Goal: Task Accomplishment & Management: Manage account settings

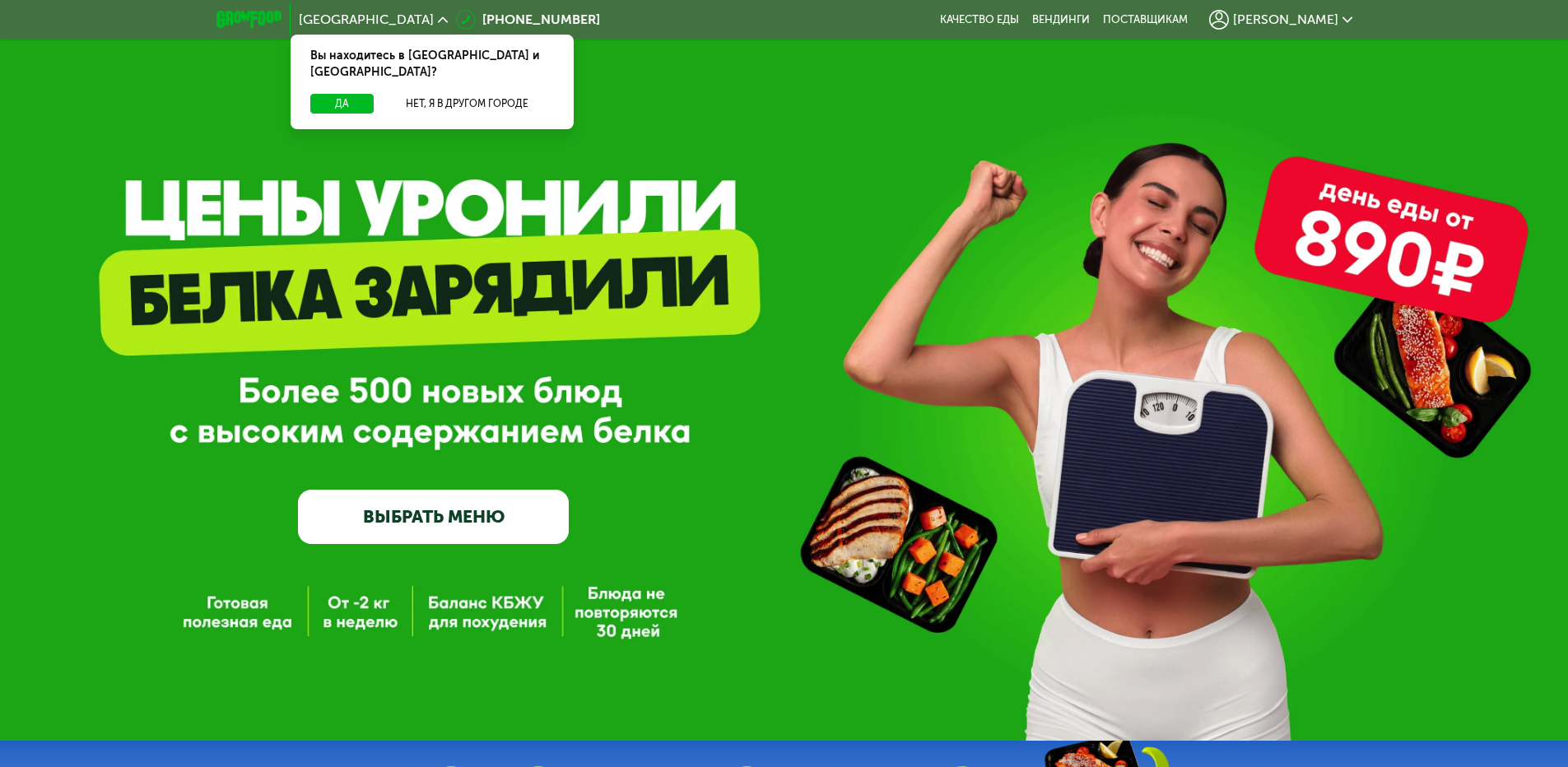
click at [350, 97] on div "Да Нет, я в другом городе" at bounding box center [432, 111] width 289 height 35
click at [347, 93] on button "Да" at bounding box center [342, 103] width 64 height 19
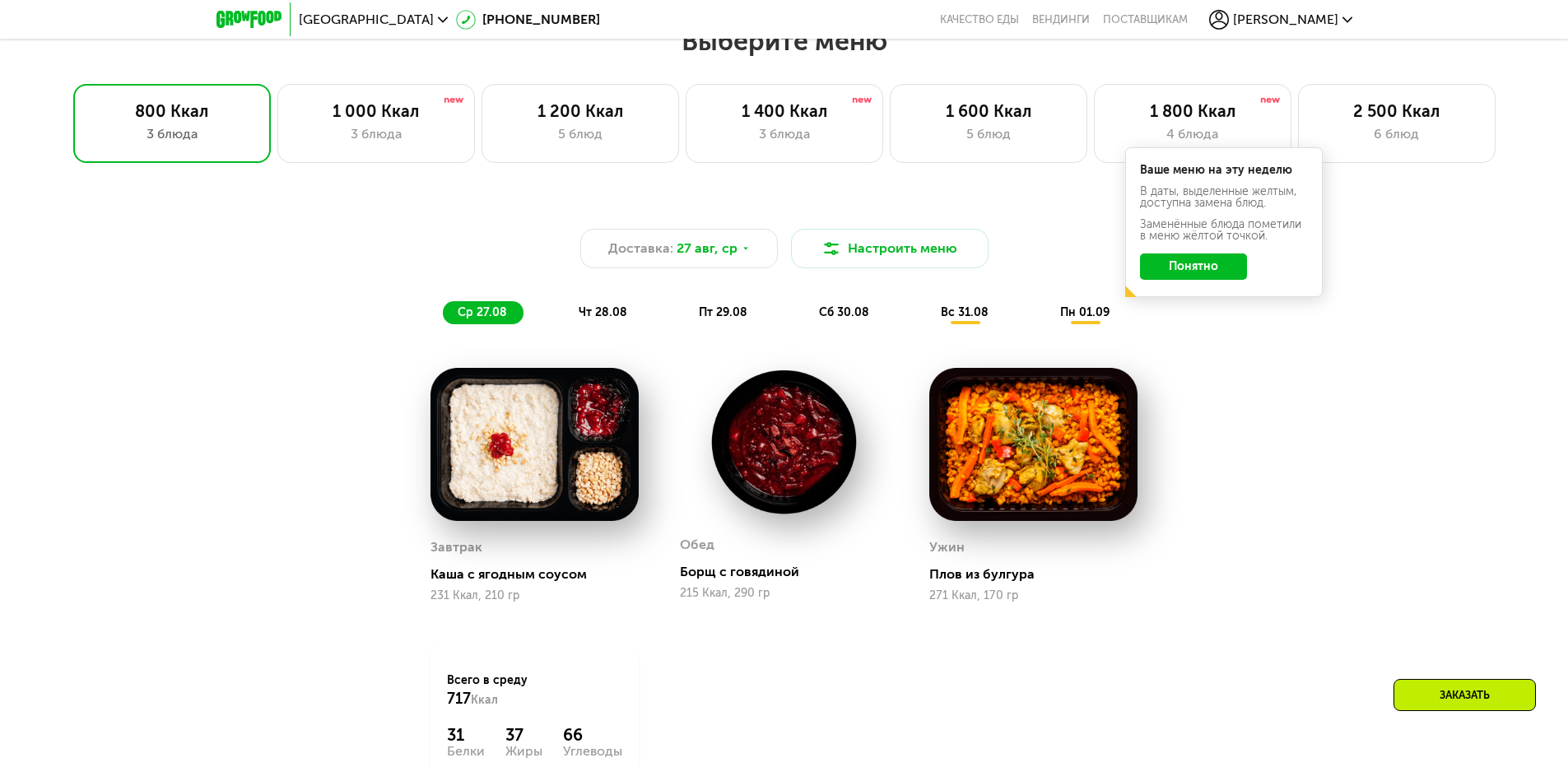
scroll to position [905, 0]
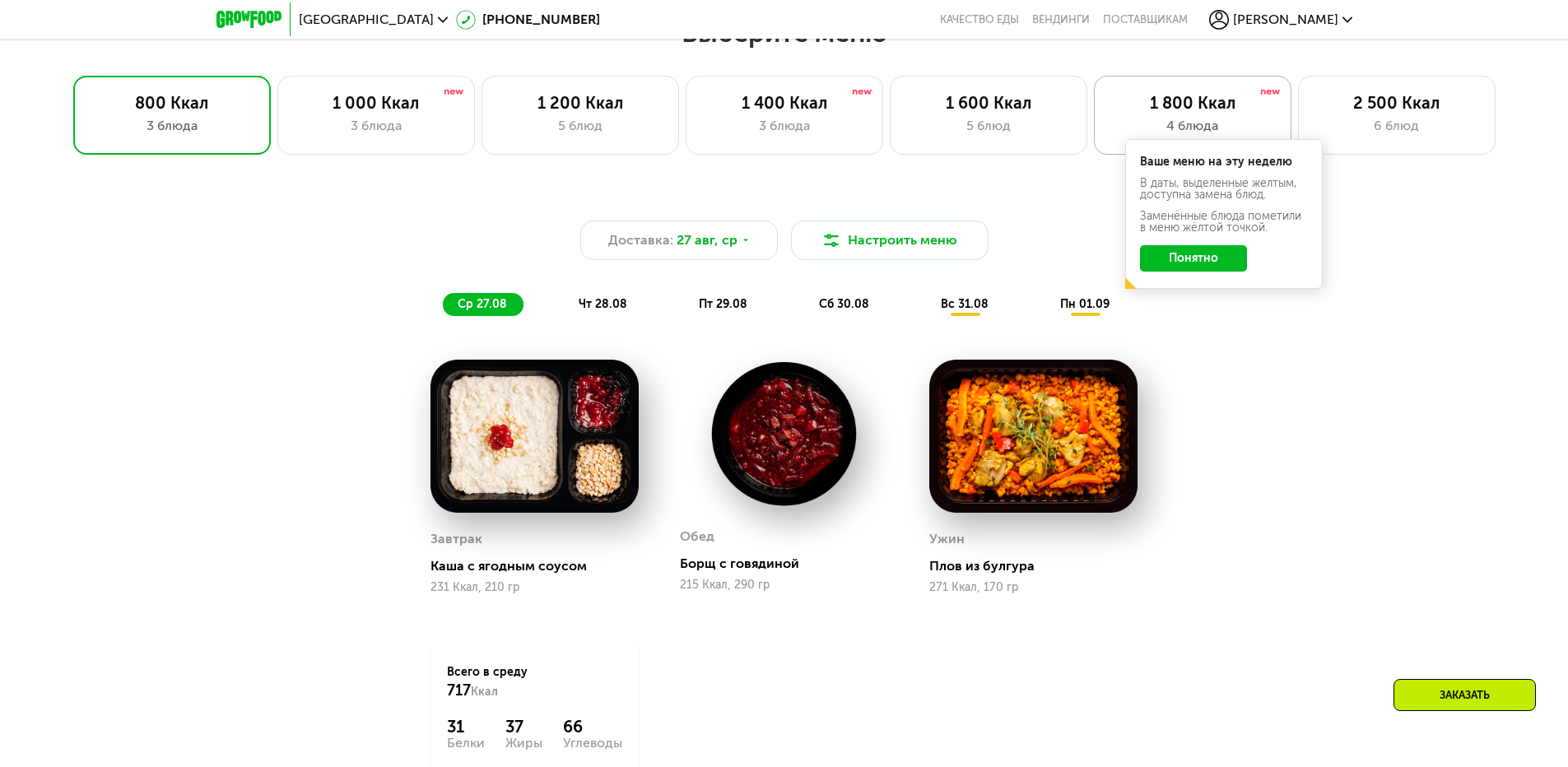
click at [1150, 111] on div "1 800 Ккал" at bounding box center [1193, 103] width 163 height 19
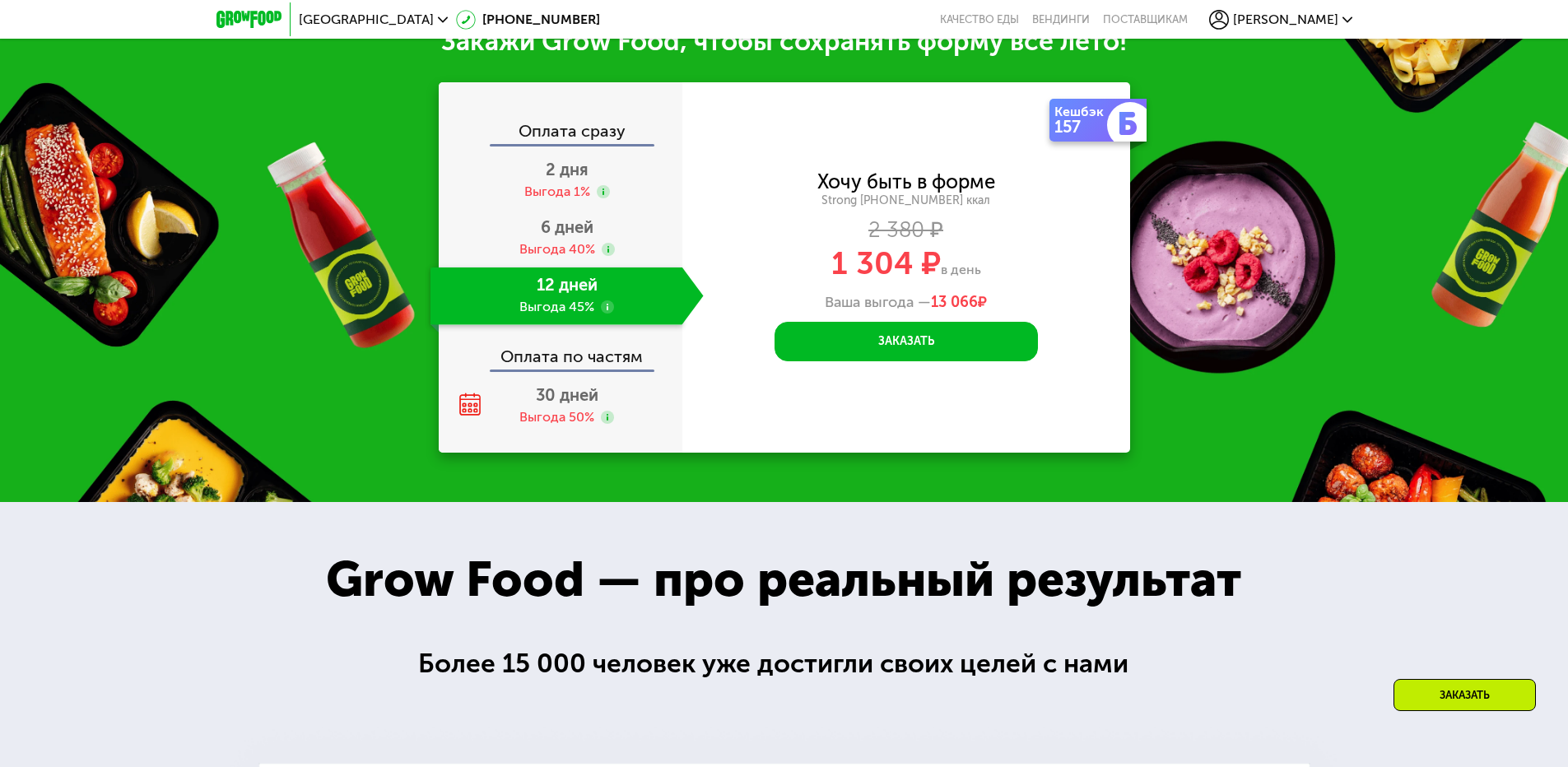
scroll to position [1727, 0]
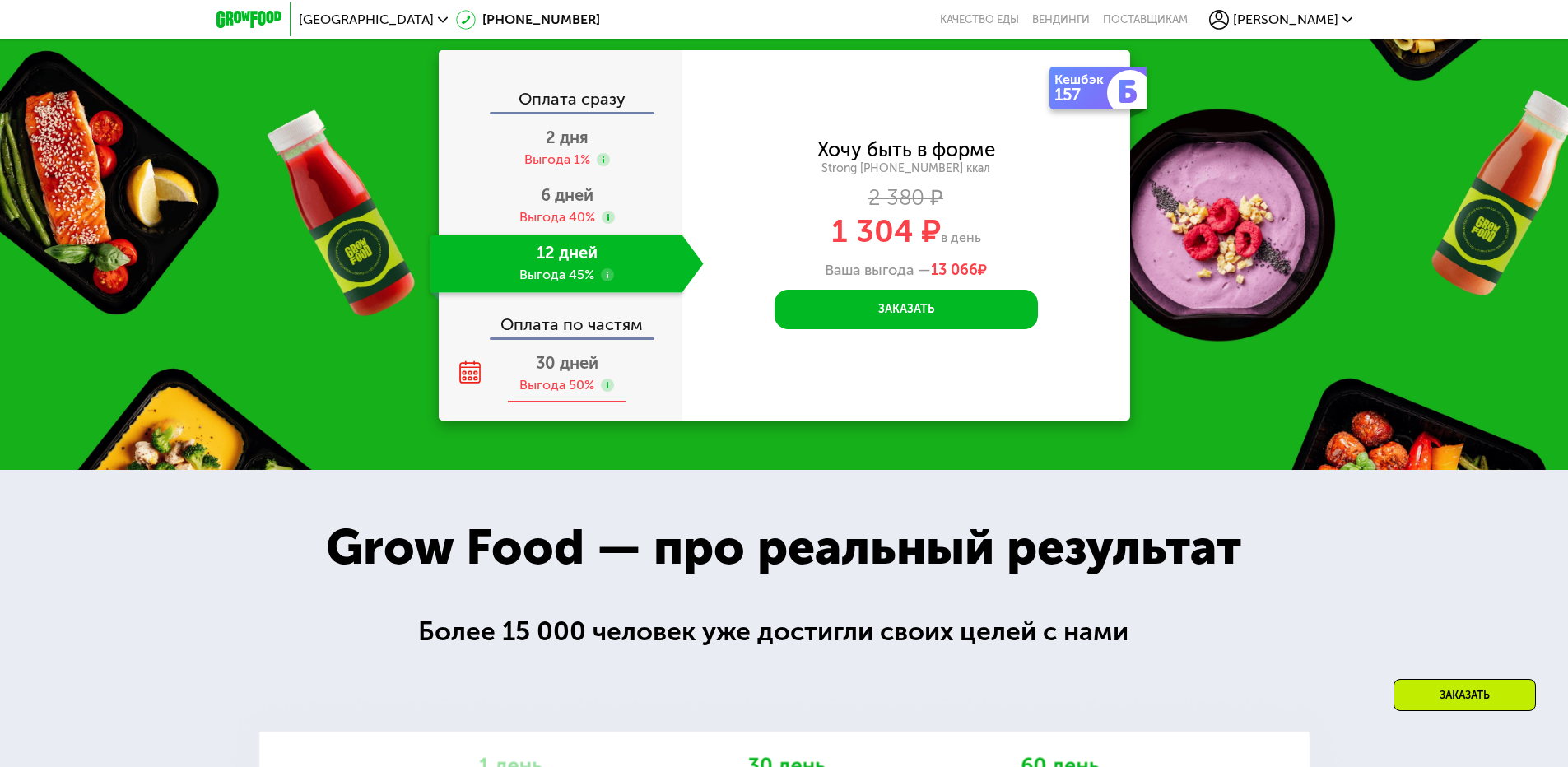
click at [544, 372] on span "30 дней" at bounding box center [568, 362] width 63 height 19
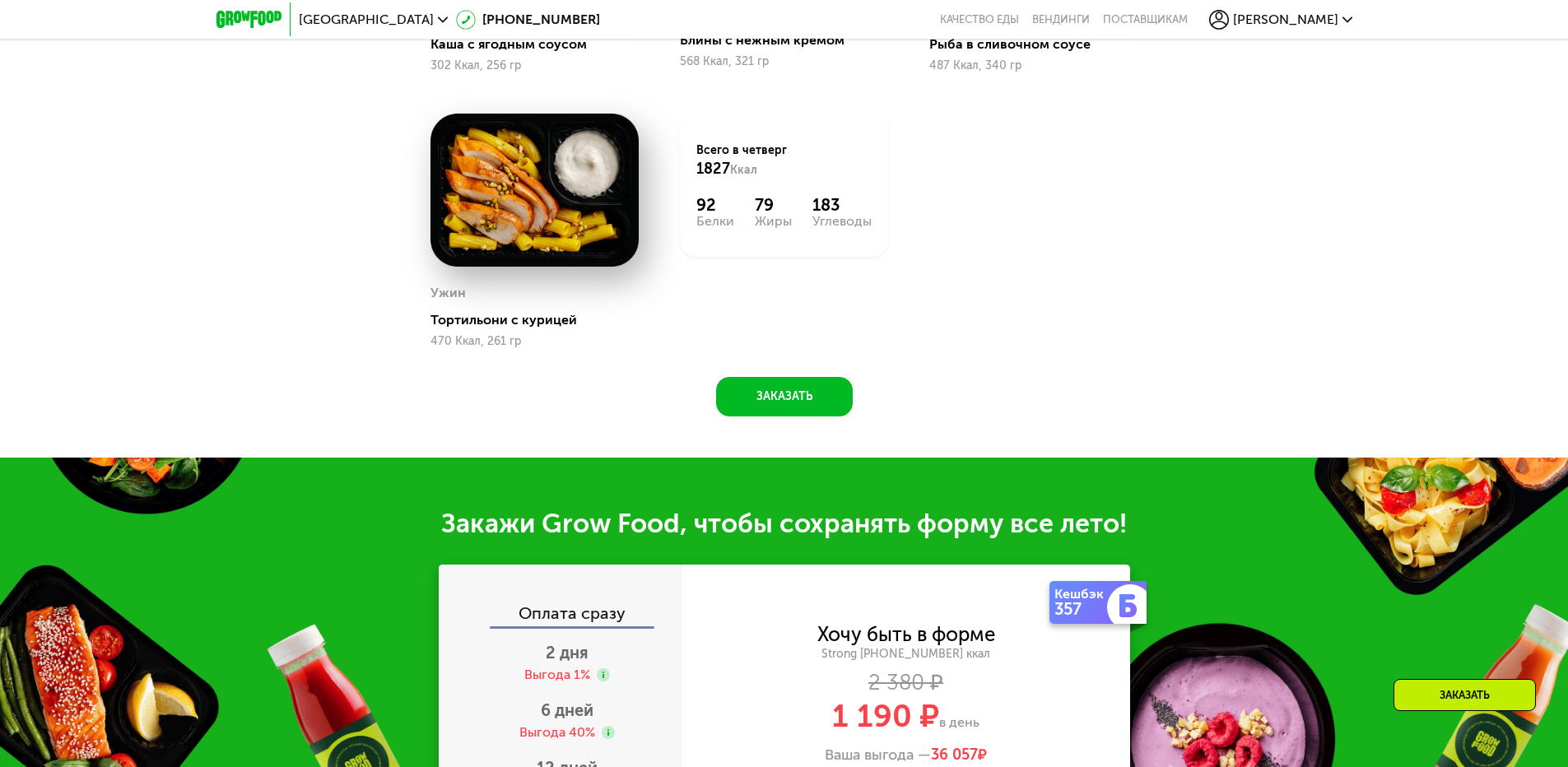
scroll to position [1645, 0]
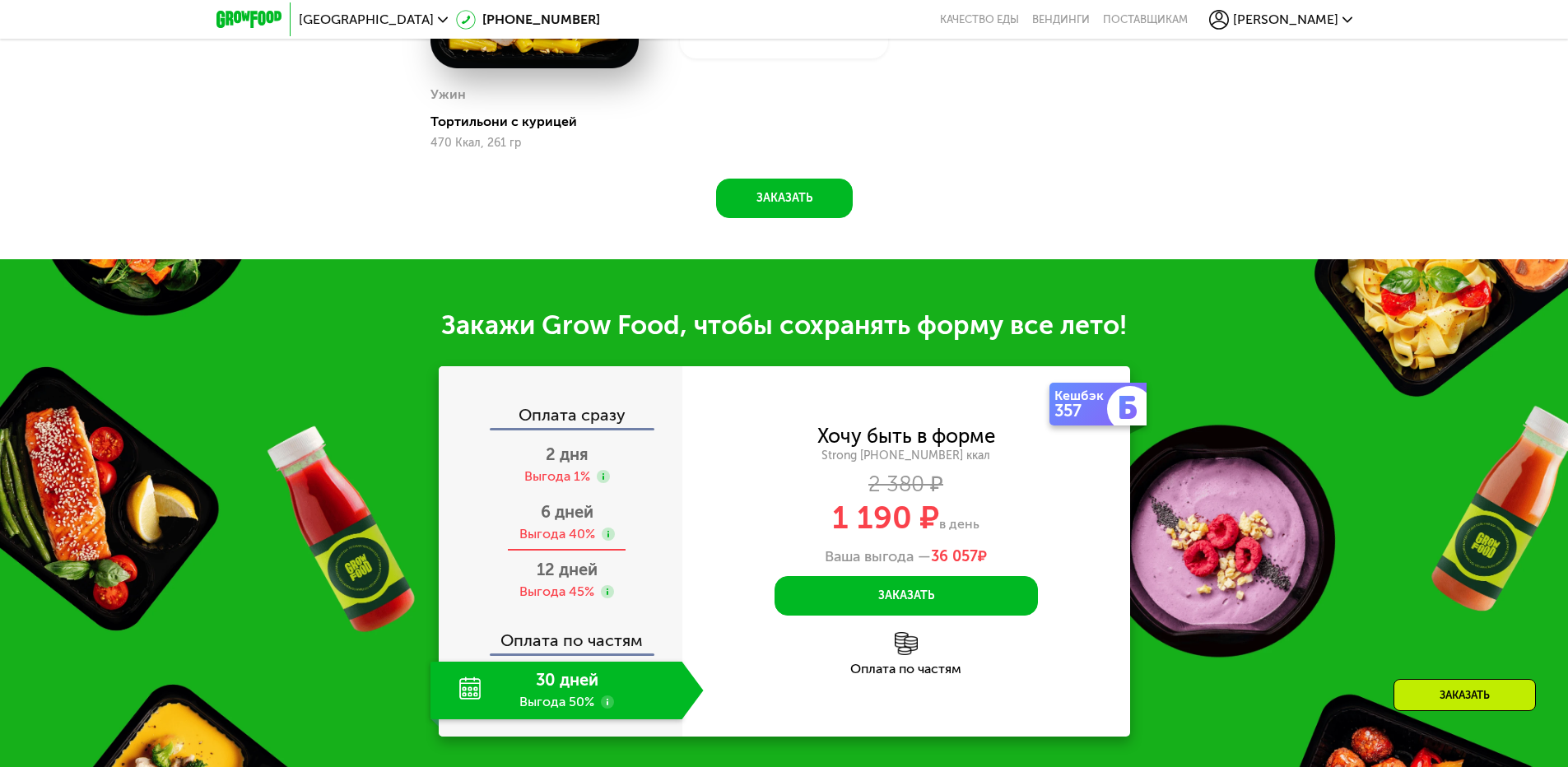
click at [564, 530] on div "Выгода 40%" at bounding box center [557, 534] width 76 height 18
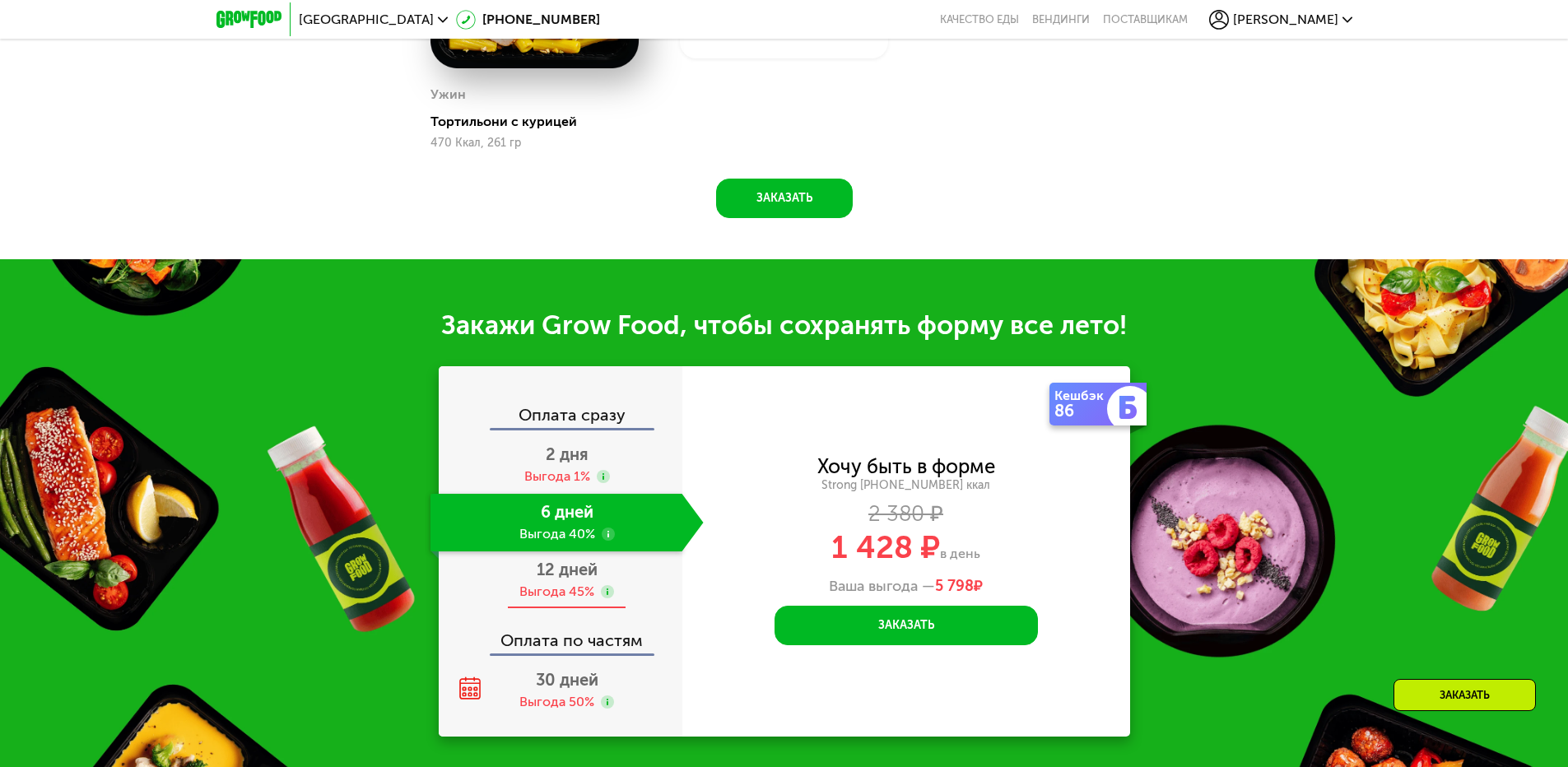
click at [561, 593] on div "Выгода 45%" at bounding box center [557, 591] width 75 height 18
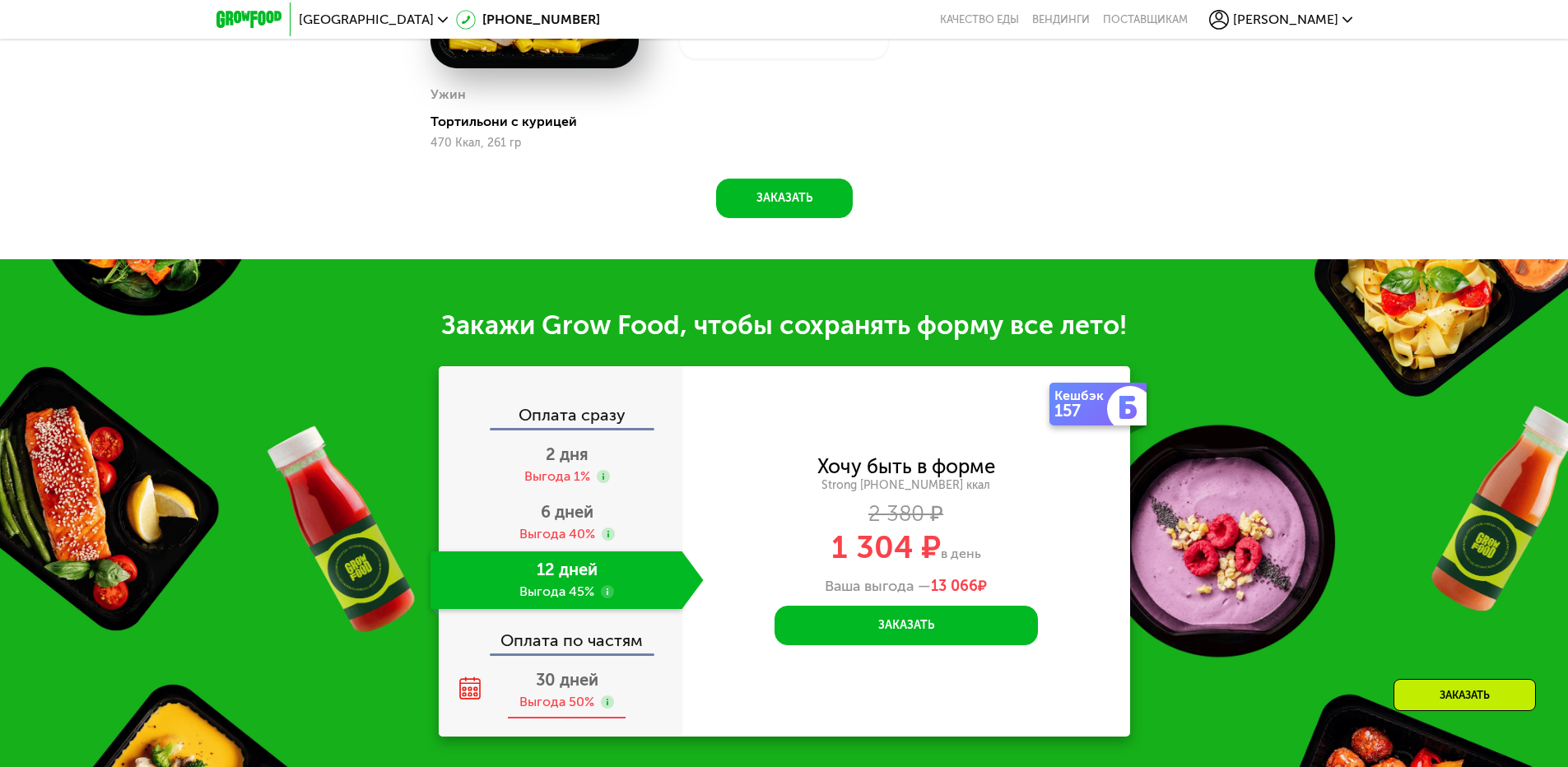
click at [551, 685] on span "30 дней" at bounding box center [568, 679] width 63 height 19
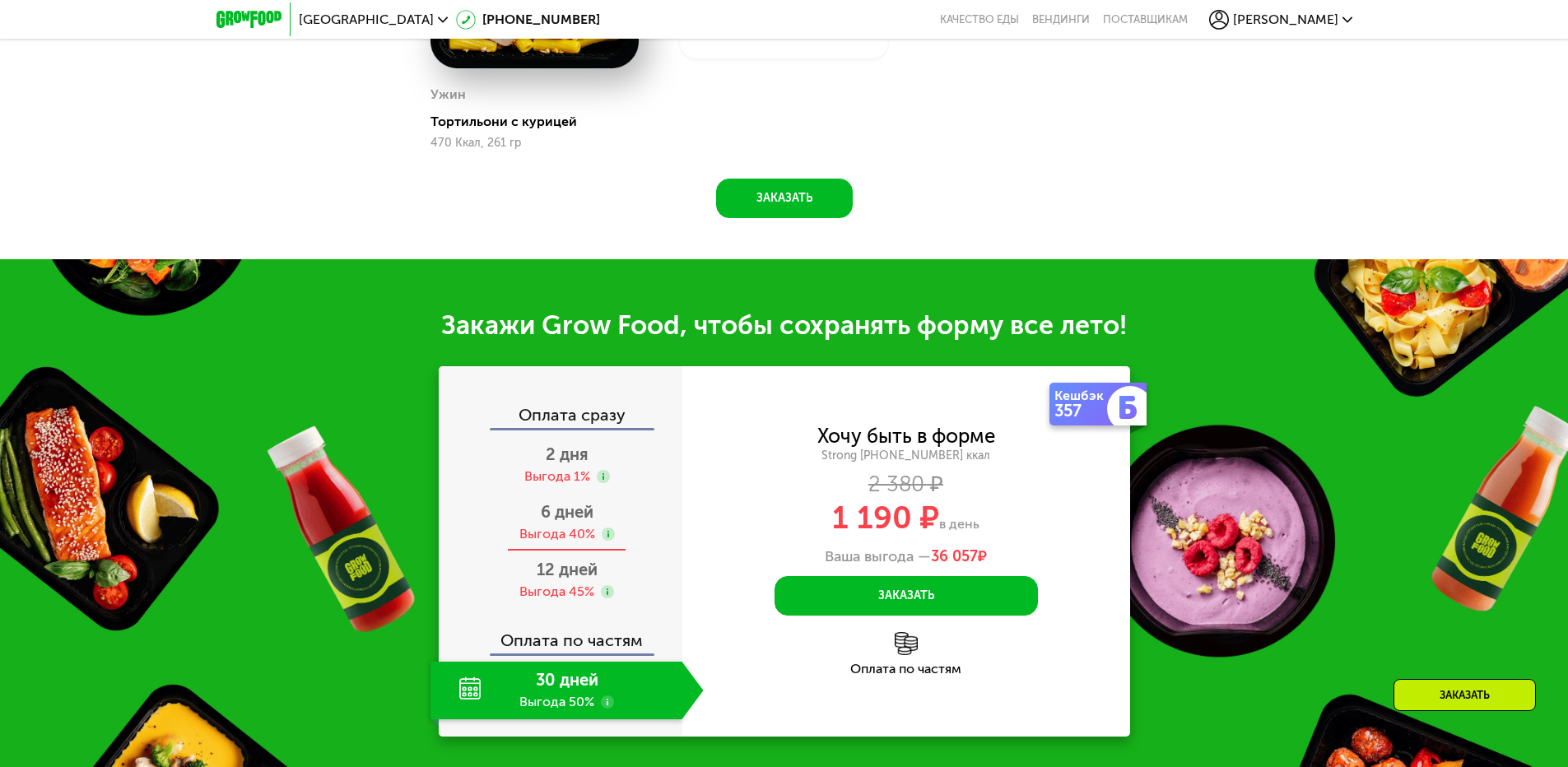
click at [567, 532] on div "Выгода 40%" at bounding box center [557, 534] width 76 height 18
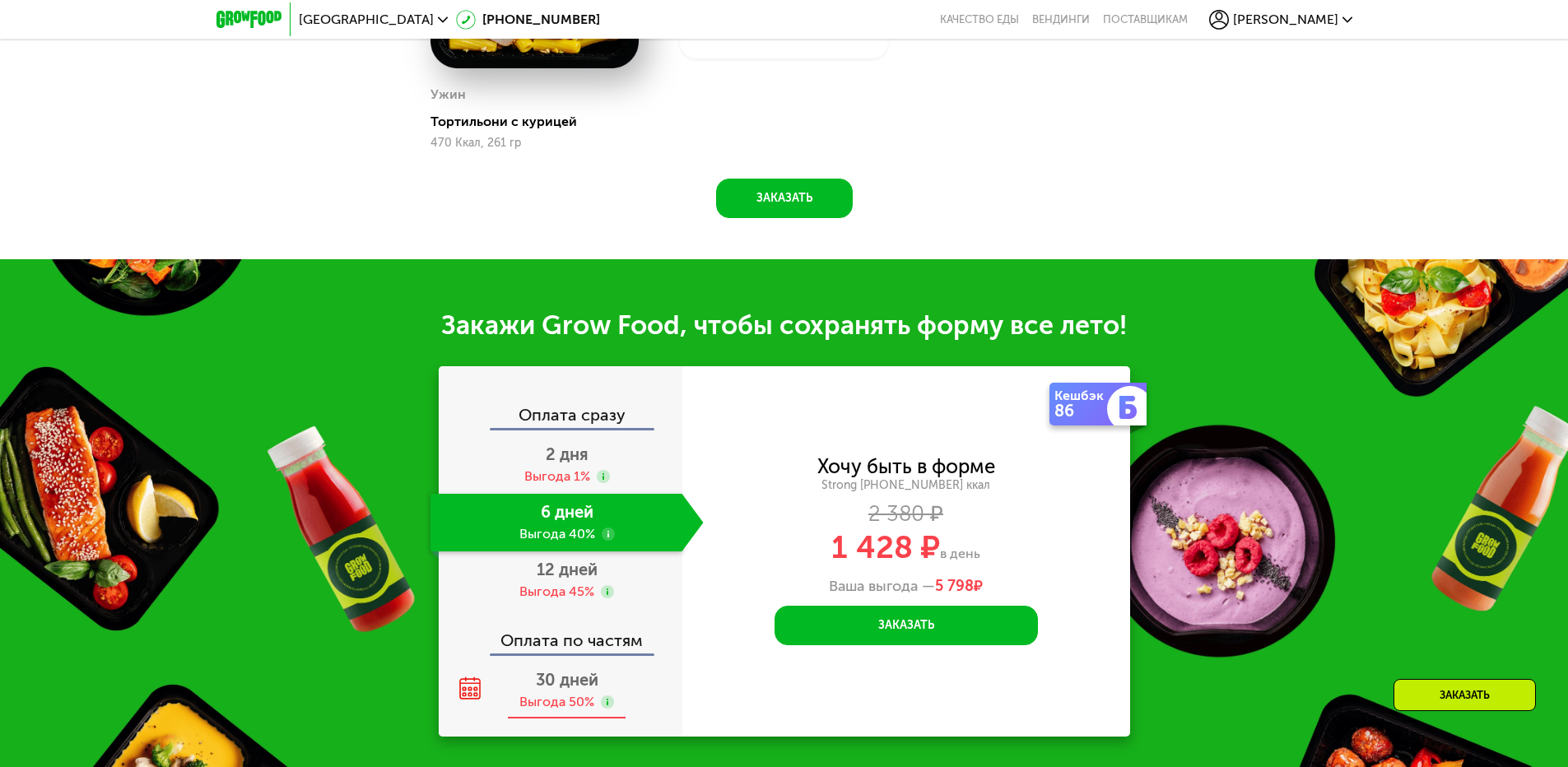
click at [582, 689] on span "30 дней" at bounding box center [568, 679] width 63 height 19
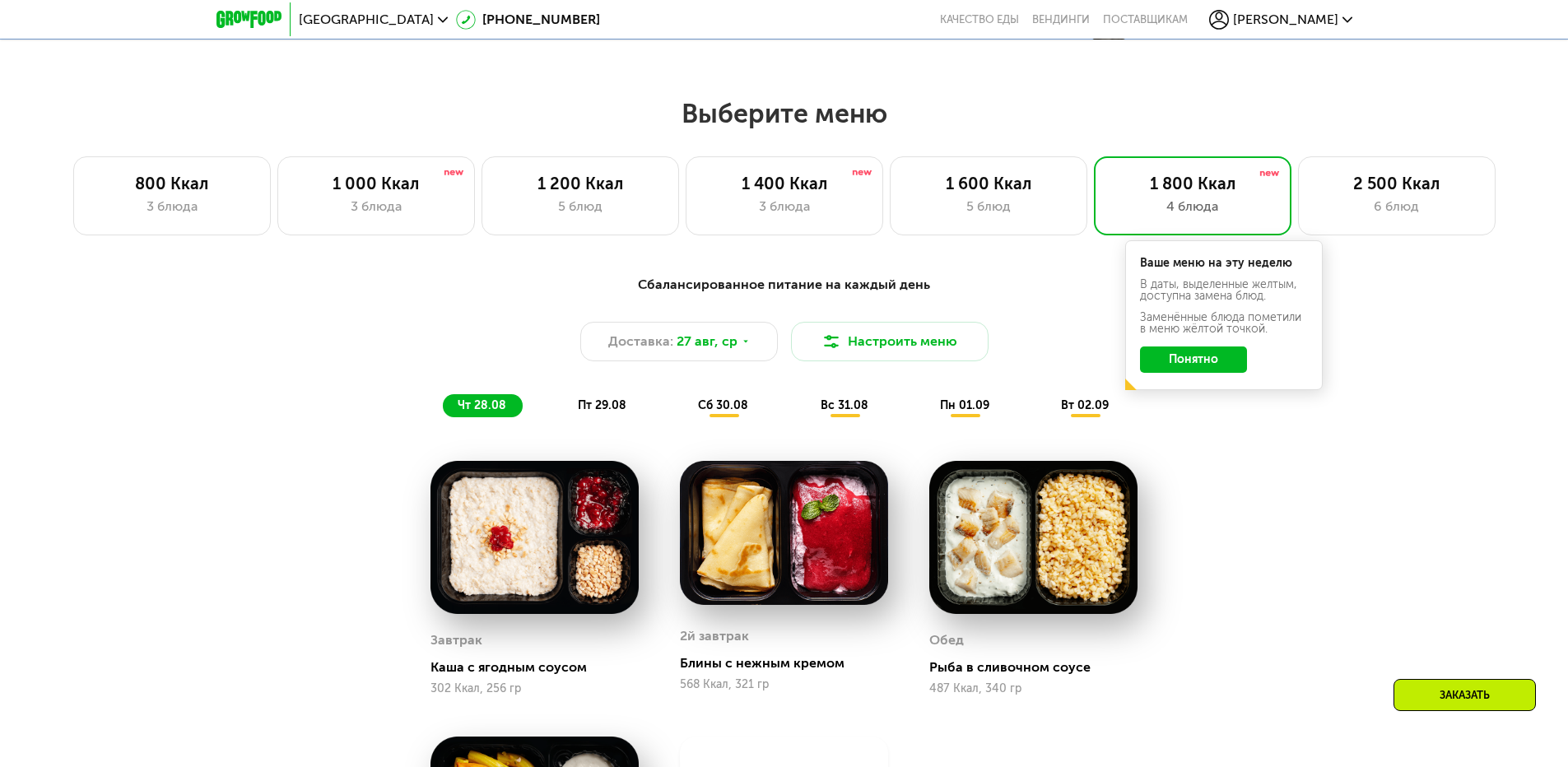
scroll to position [822, 0]
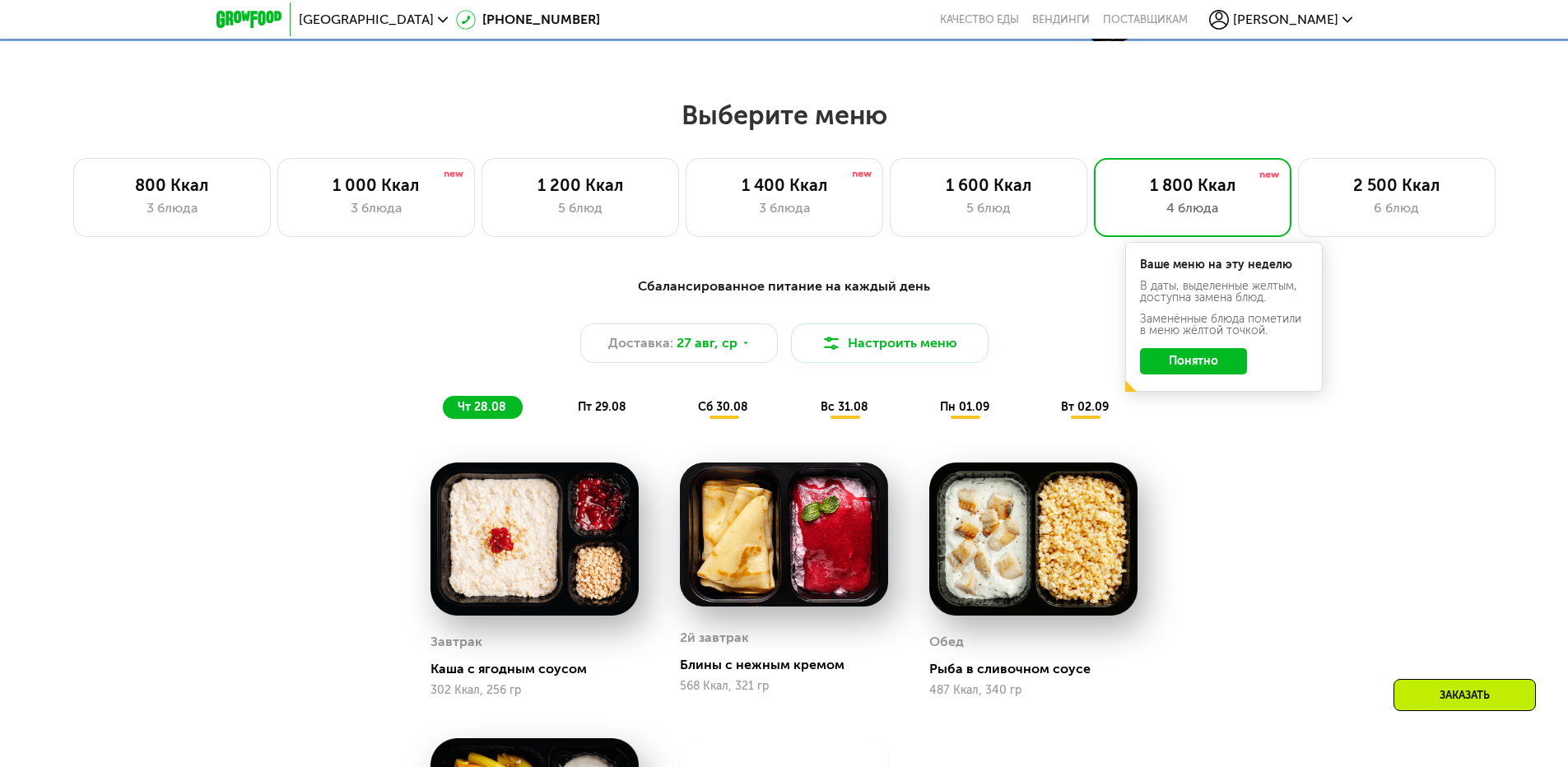
click at [1209, 366] on button "Понятно" at bounding box center [1194, 361] width 107 height 26
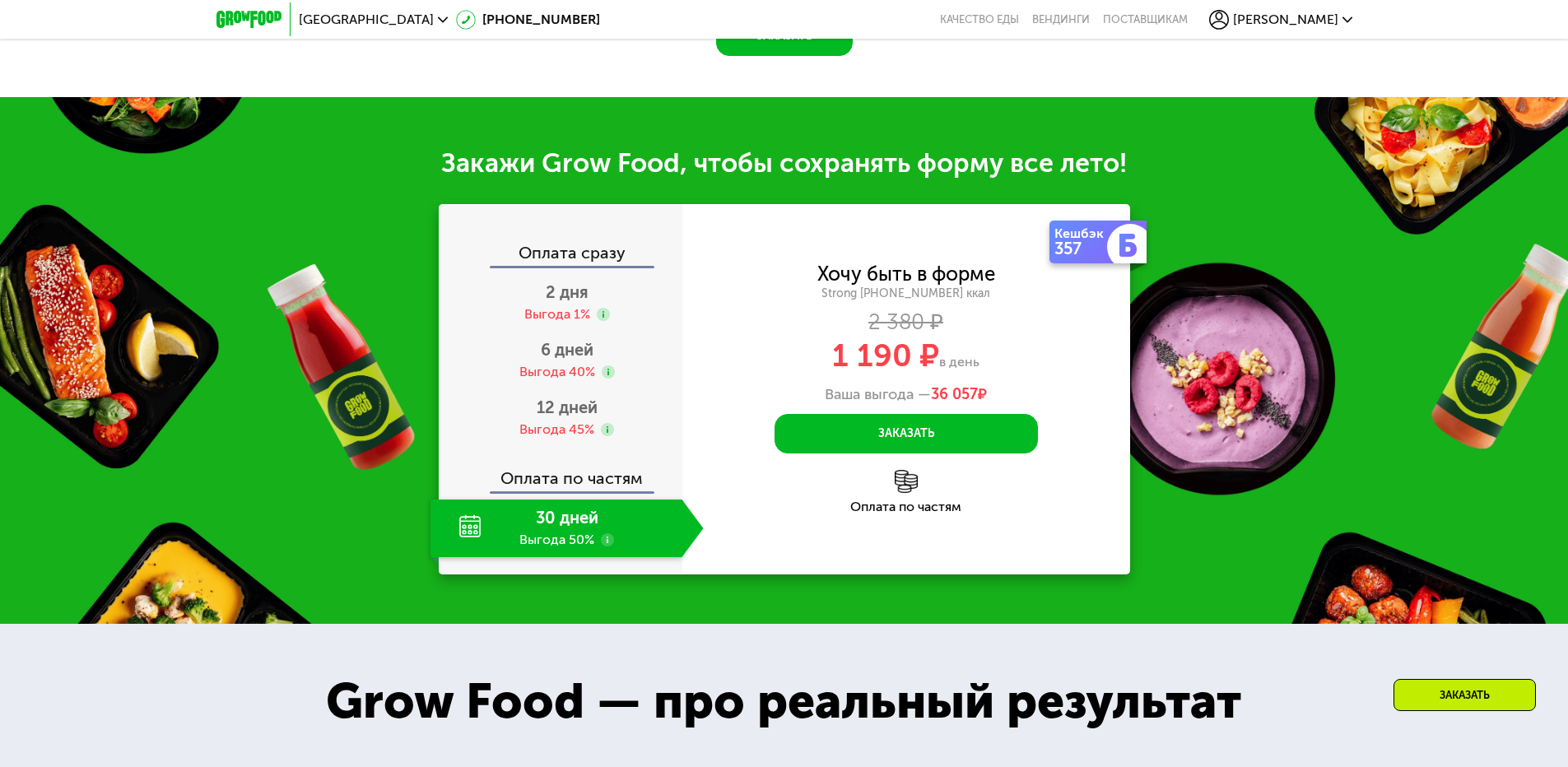
scroll to position [1809, 0]
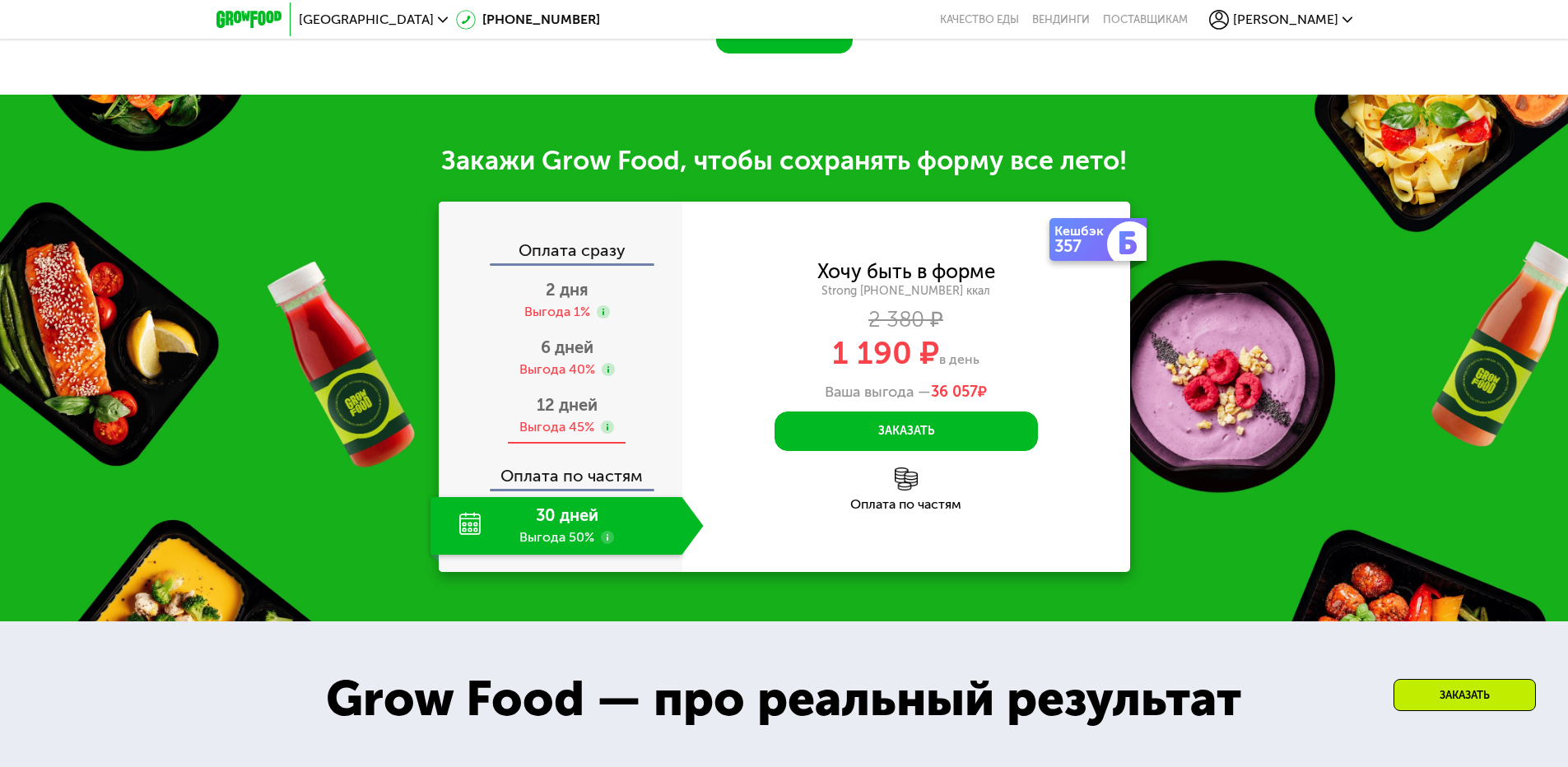
click at [549, 415] on span "12 дней" at bounding box center [567, 404] width 61 height 19
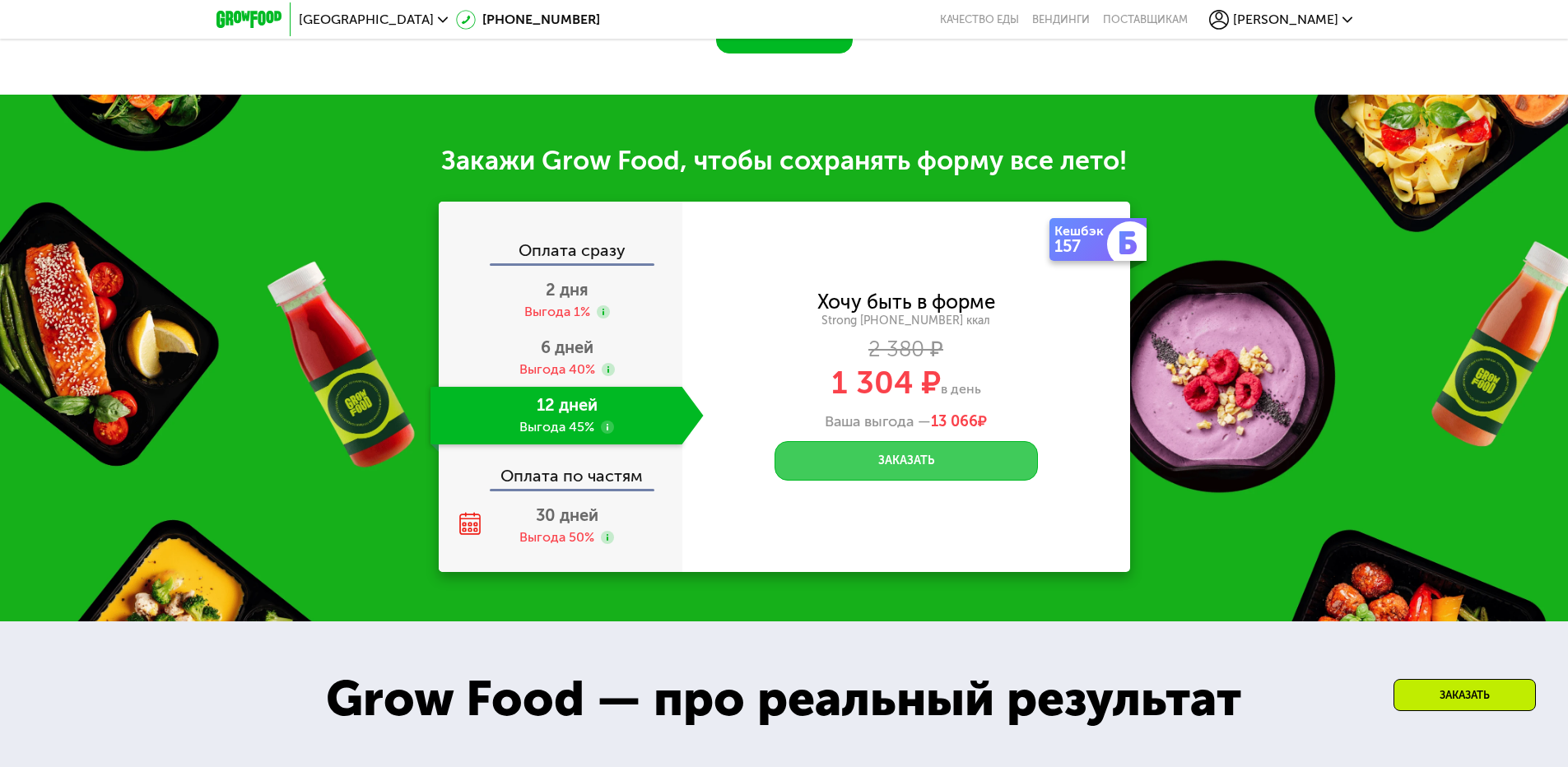
click at [949, 456] on button "Заказать" at bounding box center [906, 460] width 263 height 40
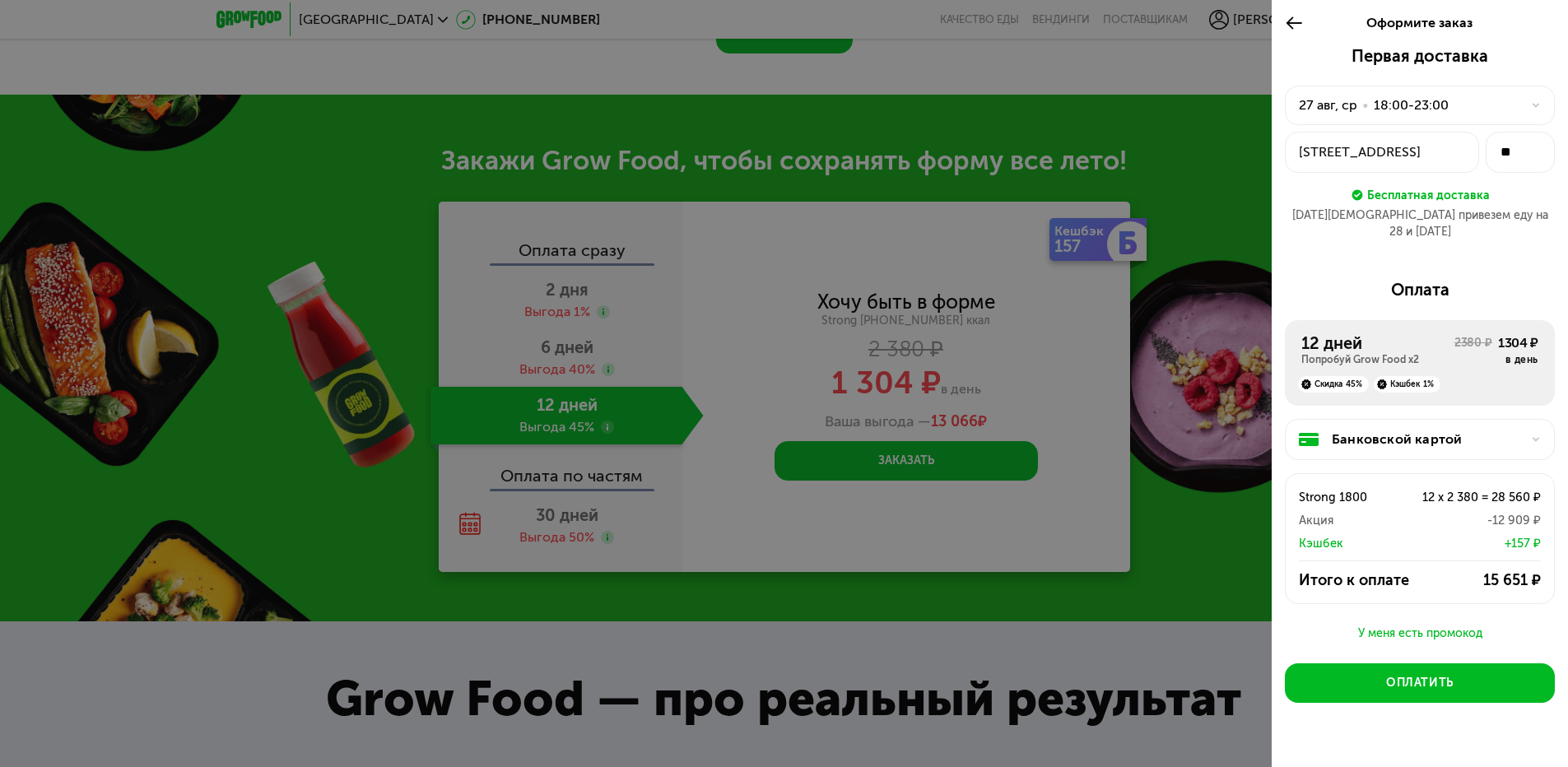
click at [1292, 17] on icon at bounding box center [1294, 22] width 18 height 19
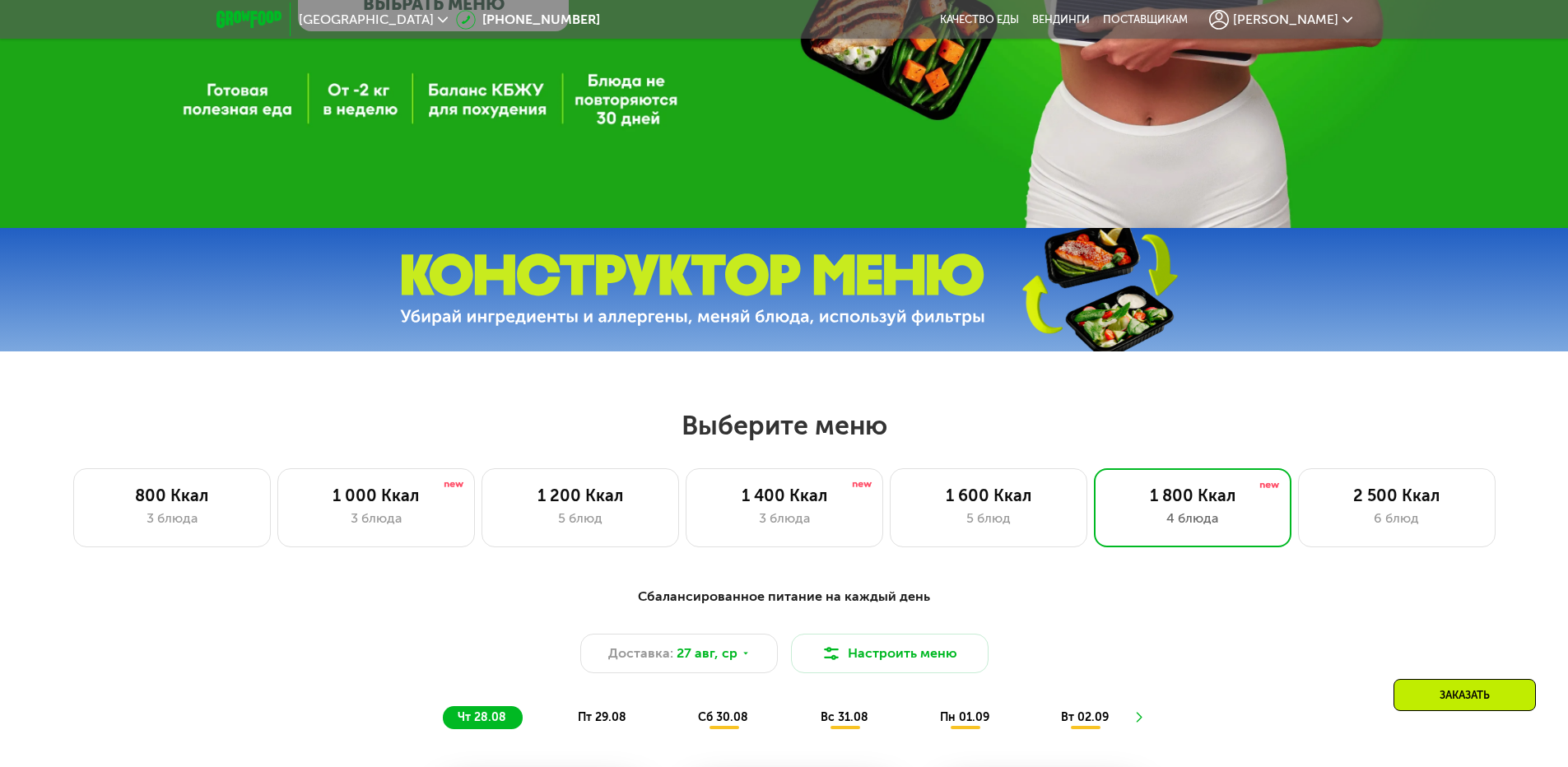
scroll to position [493, 0]
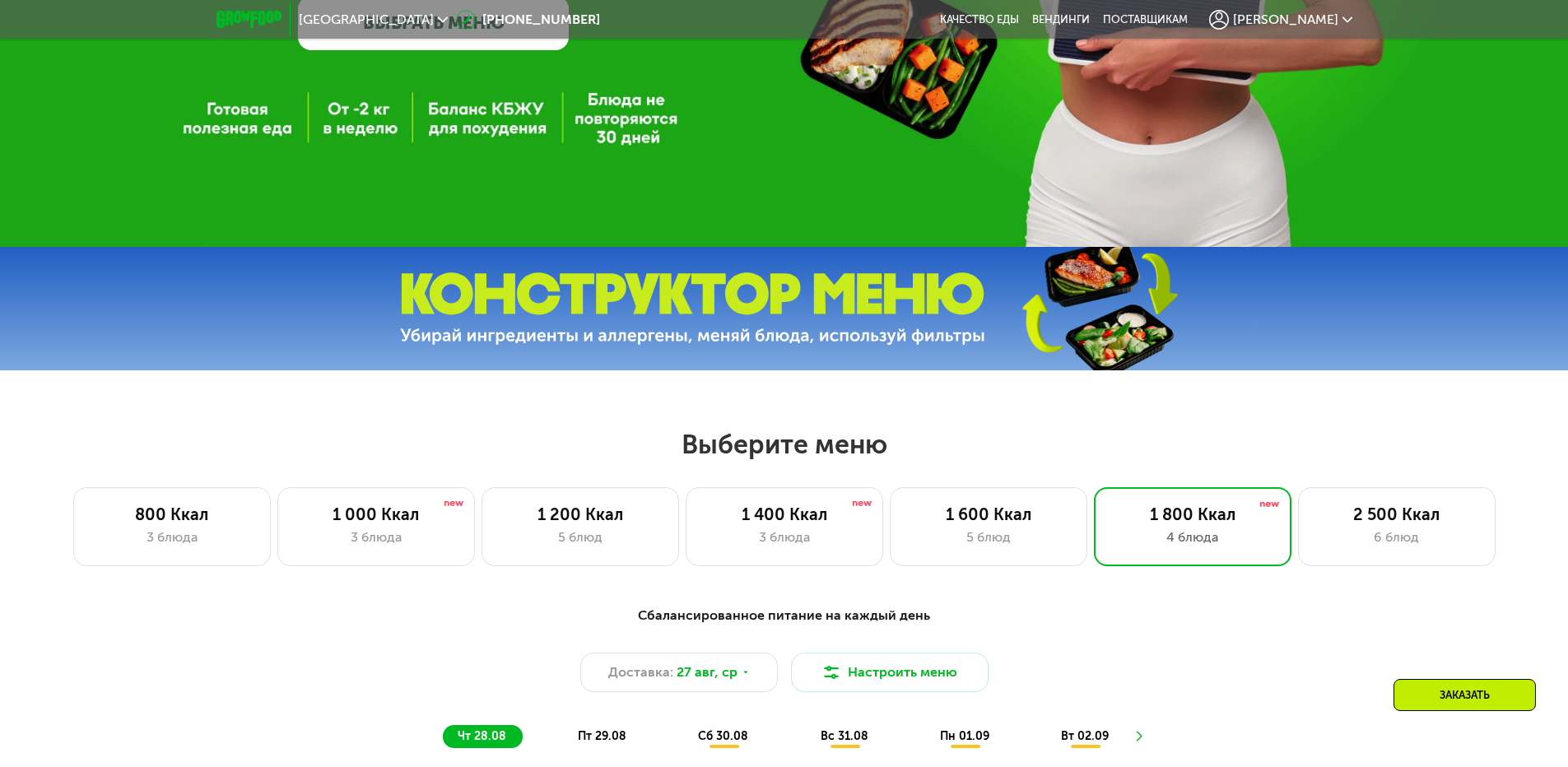
click at [1317, 20] on span "[PERSON_NAME]" at bounding box center [1286, 19] width 105 height 13
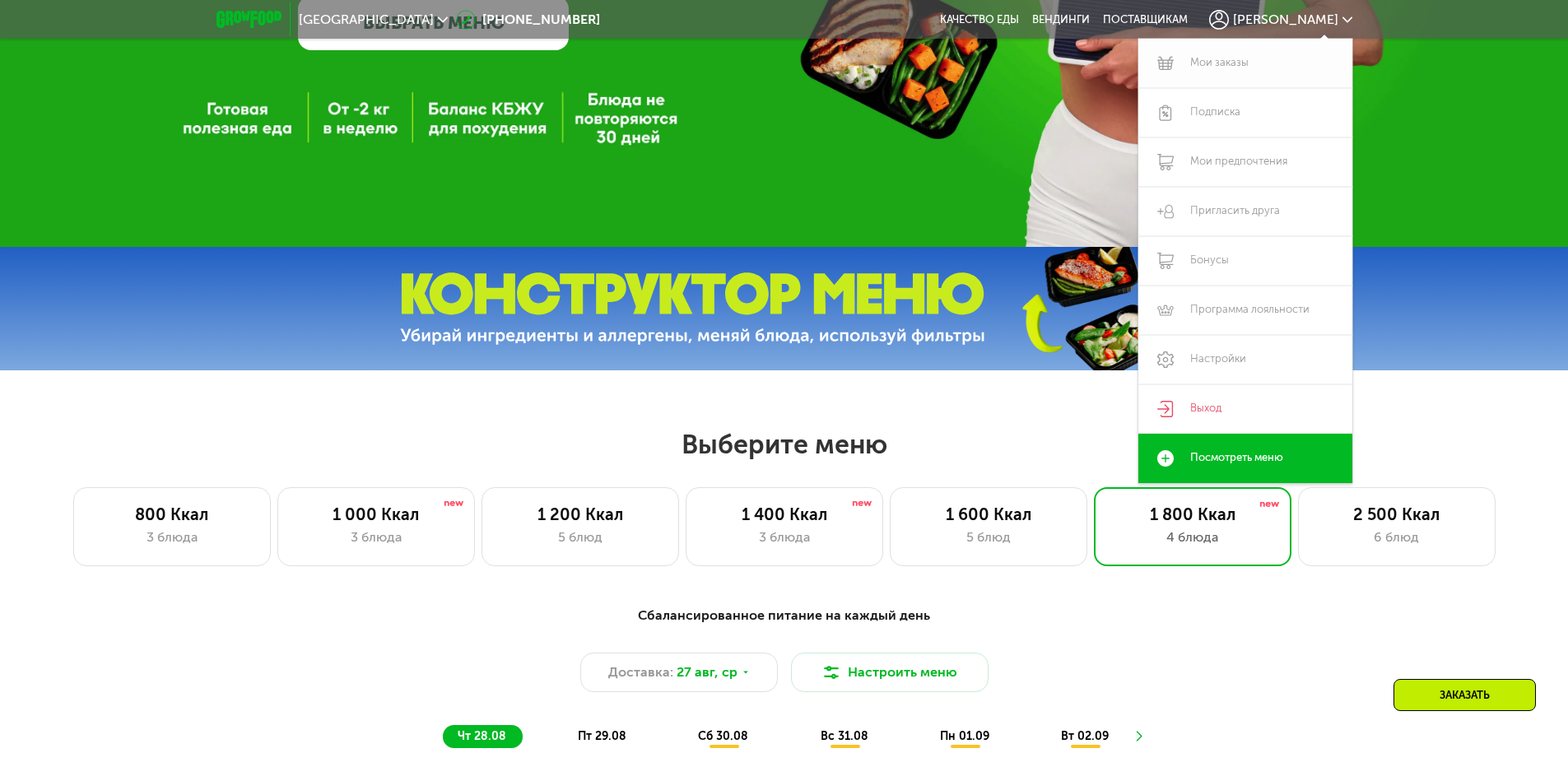
click at [1277, 64] on link "Мои заказы" at bounding box center [1244, 63] width 214 height 49
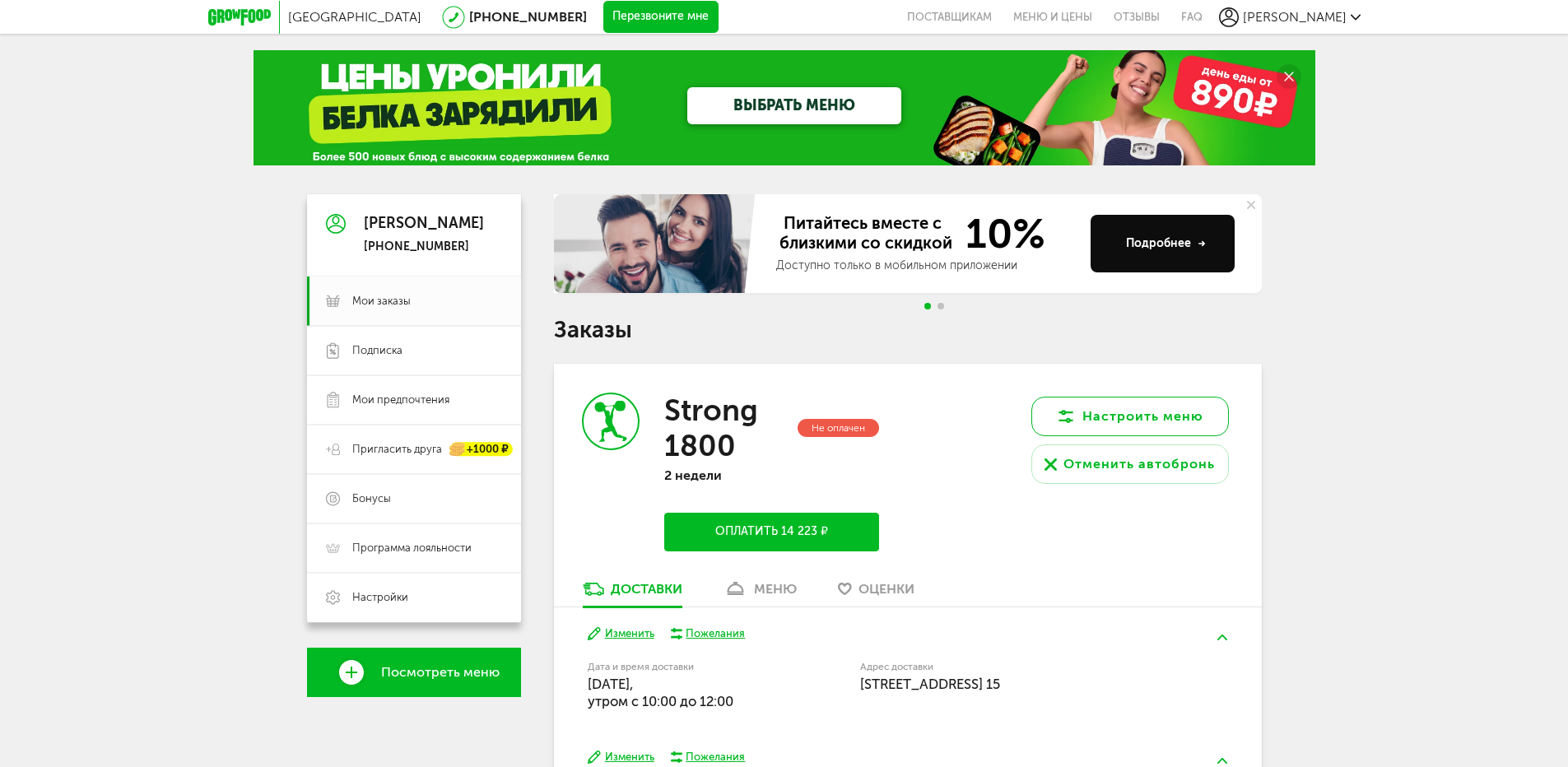
click at [1110, 425] on button "Настроить меню" at bounding box center [1130, 416] width 198 height 40
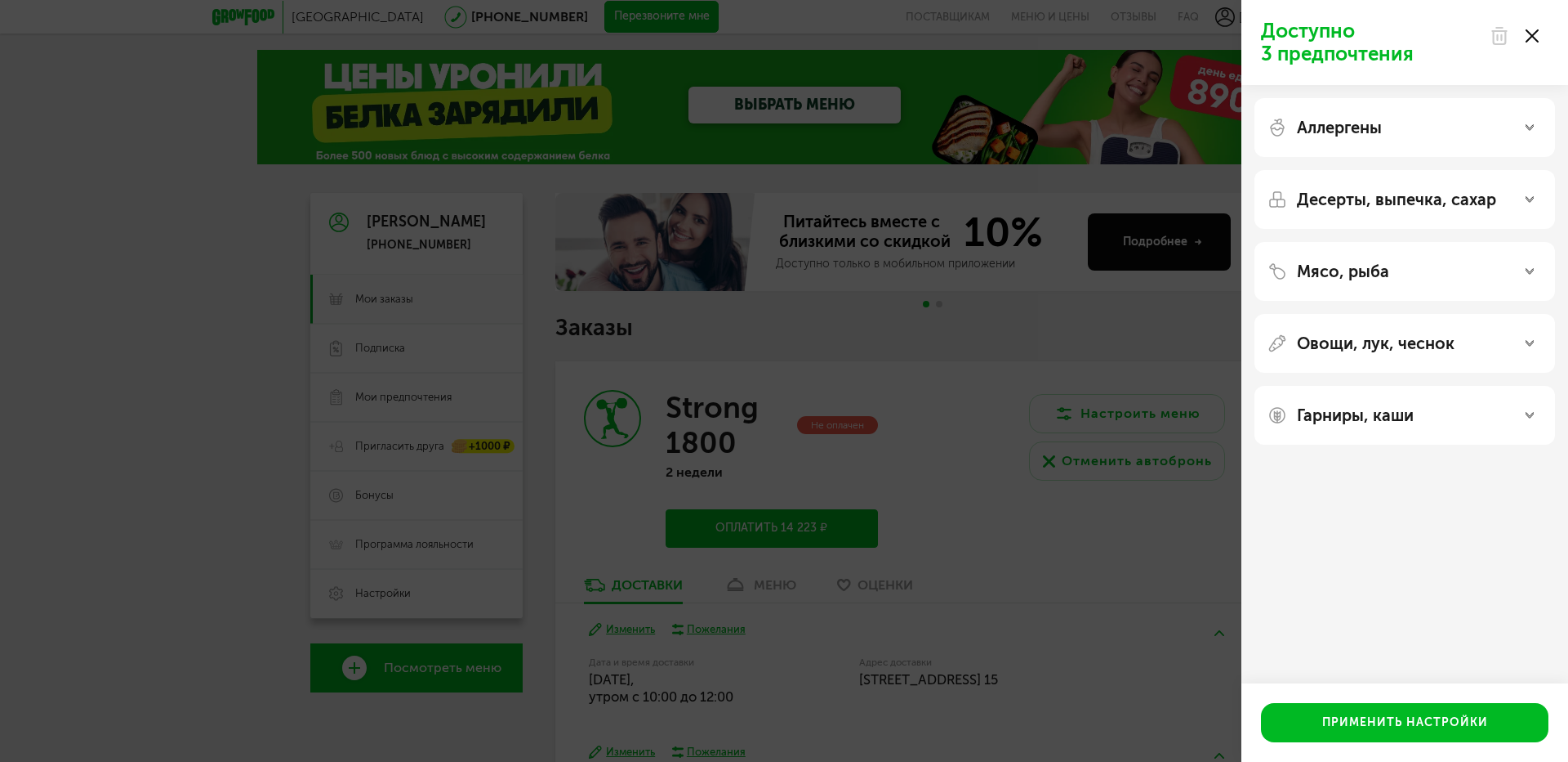
click at [1406, 342] on p "Овощи, лук, чеснок" at bounding box center [1376, 342] width 158 height 19
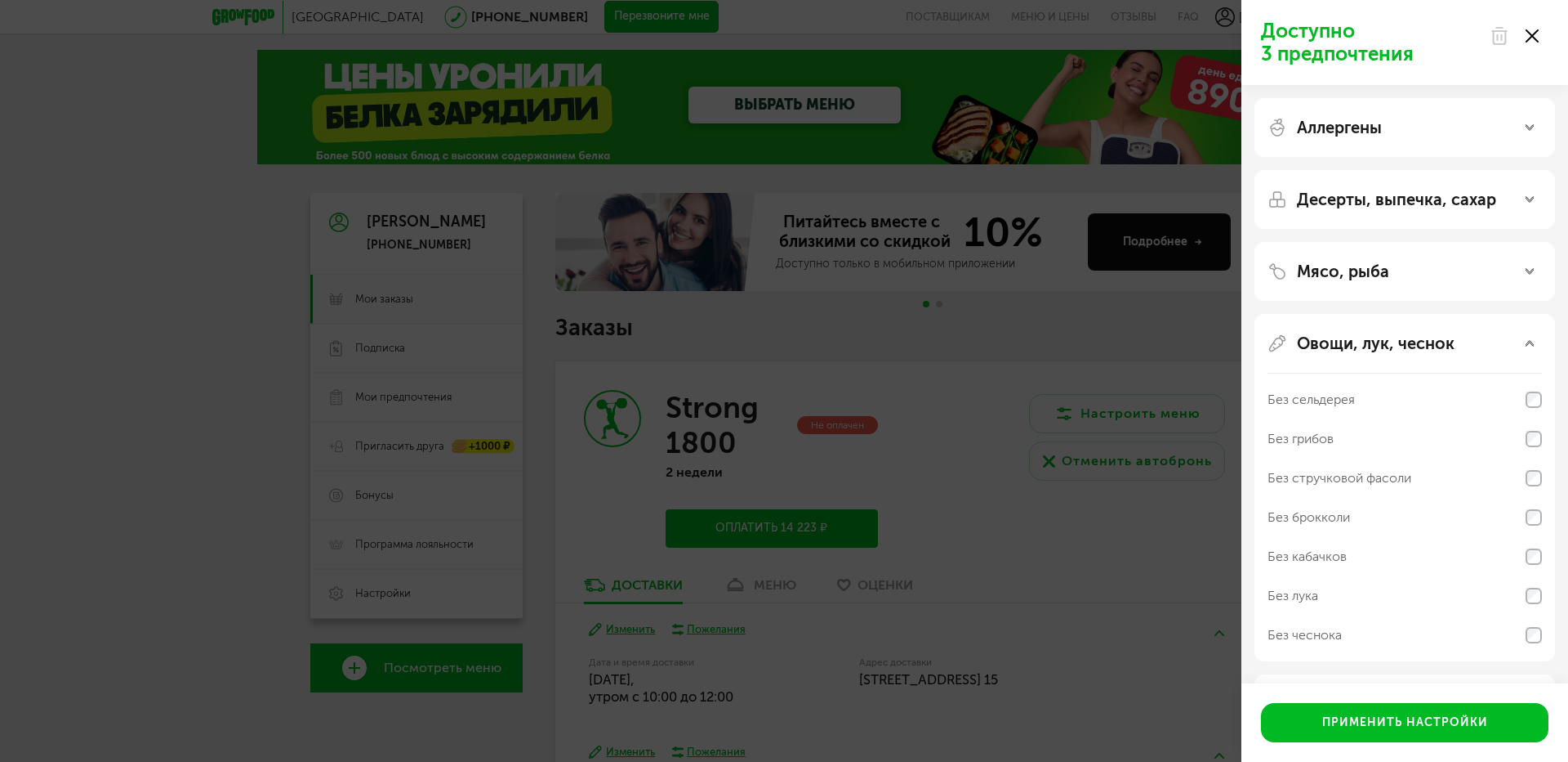
click at [1329, 130] on p "Аллергены" at bounding box center [1340, 127] width 85 height 19
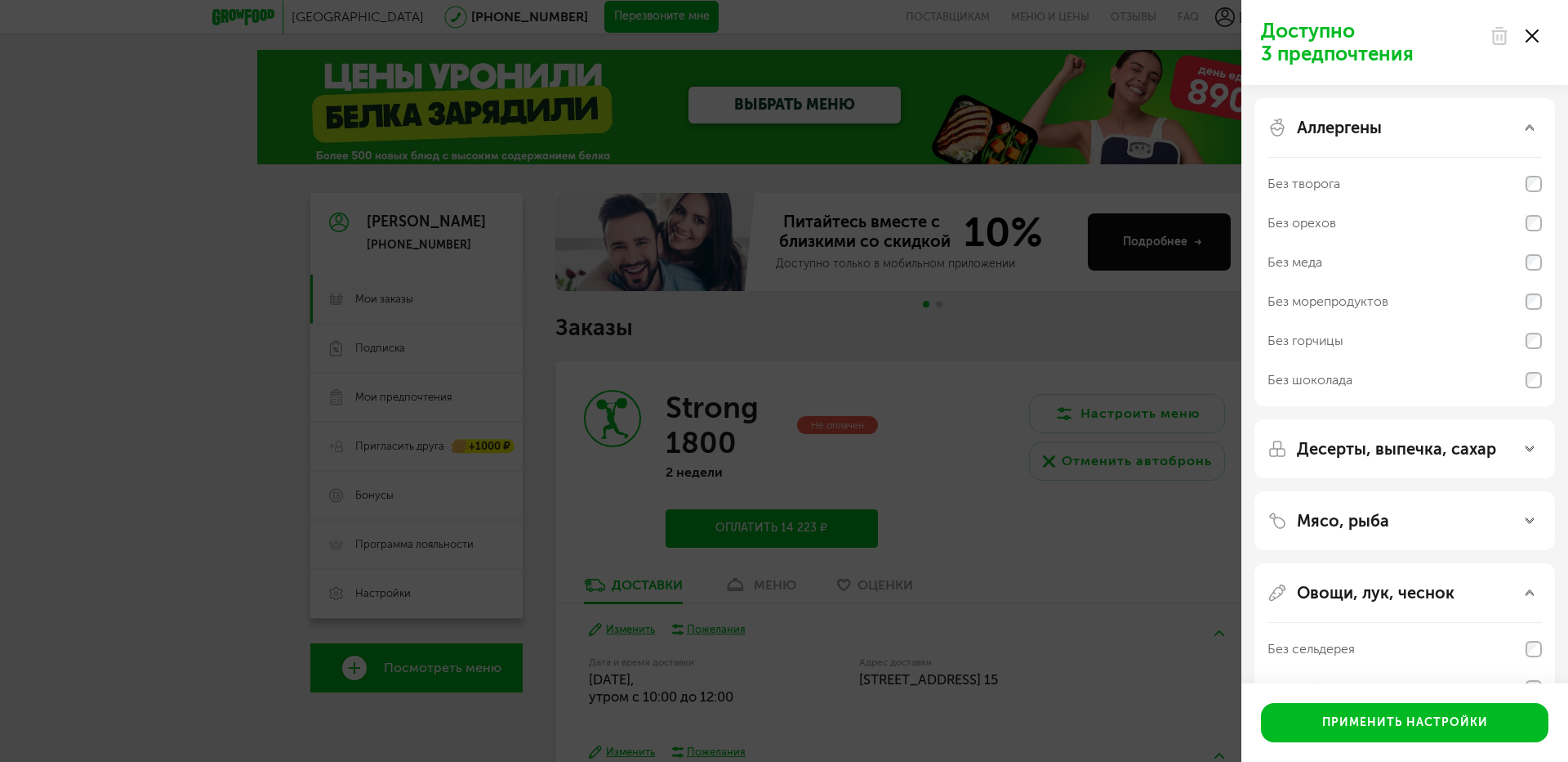
click at [1329, 127] on p "Аллергены" at bounding box center [1340, 127] width 85 height 19
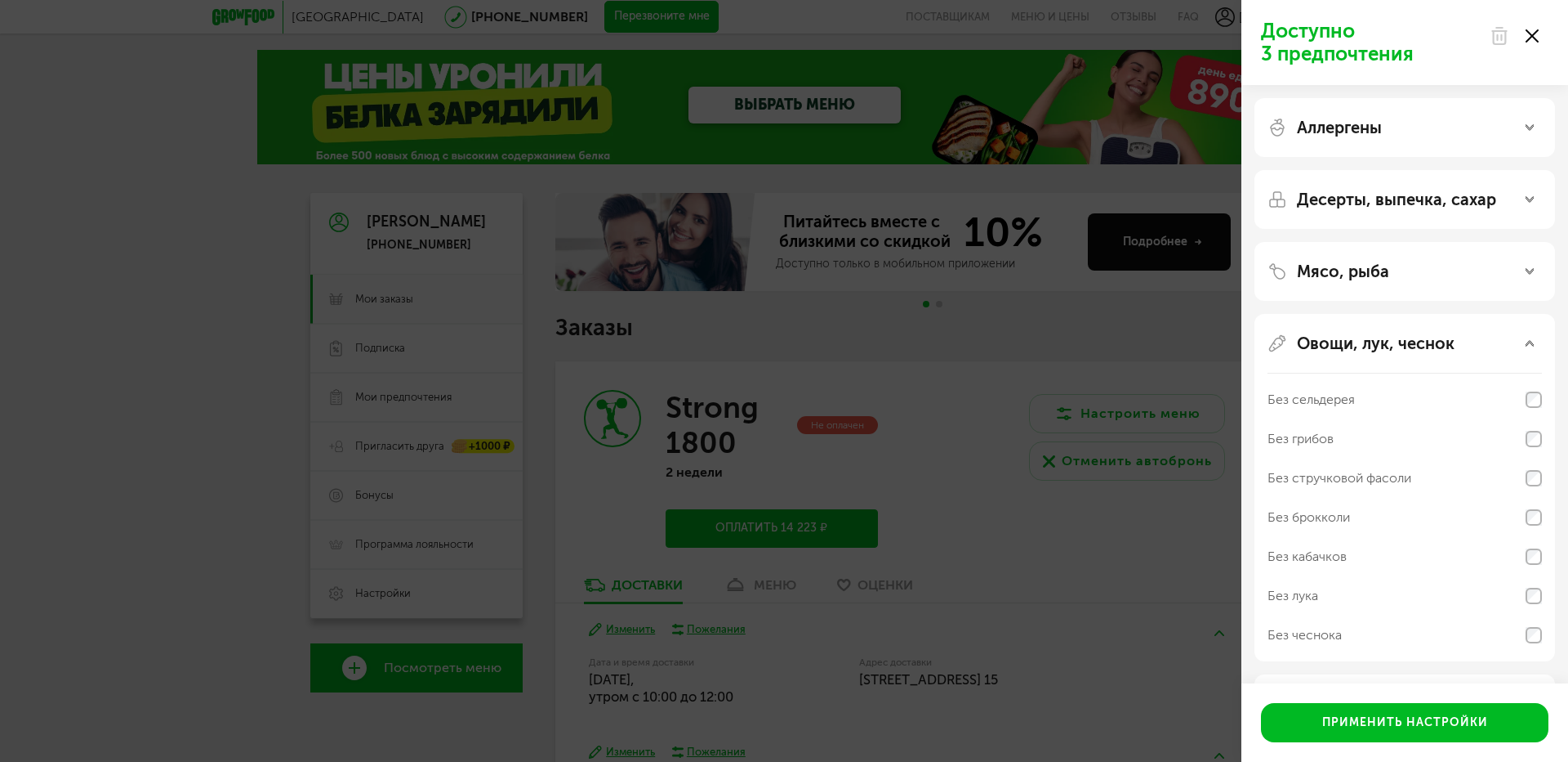
click at [1329, 127] on p "Аллергены" at bounding box center [1340, 127] width 85 height 19
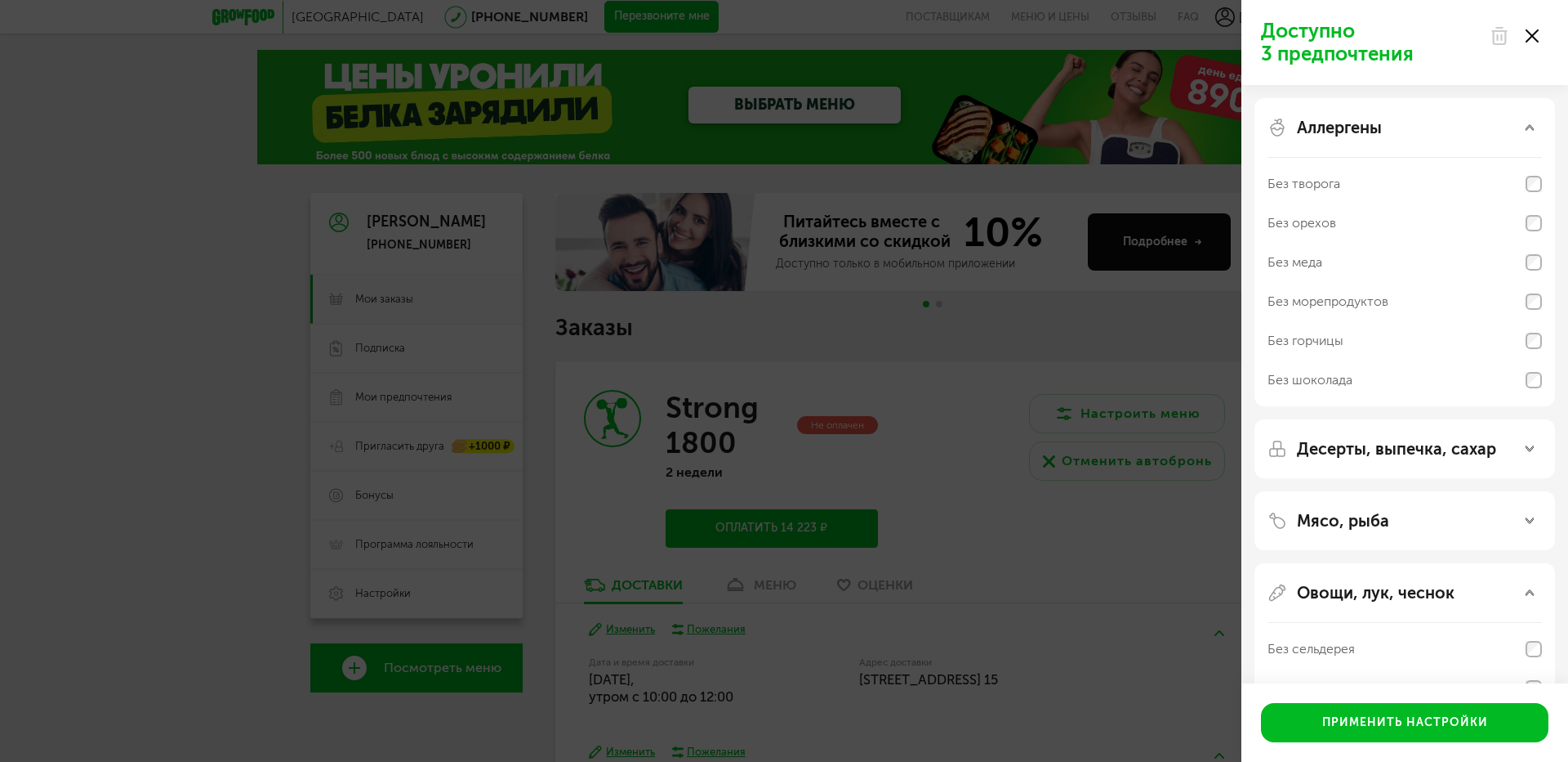
click at [1329, 127] on p "Аллергены" at bounding box center [1340, 127] width 85 height 19
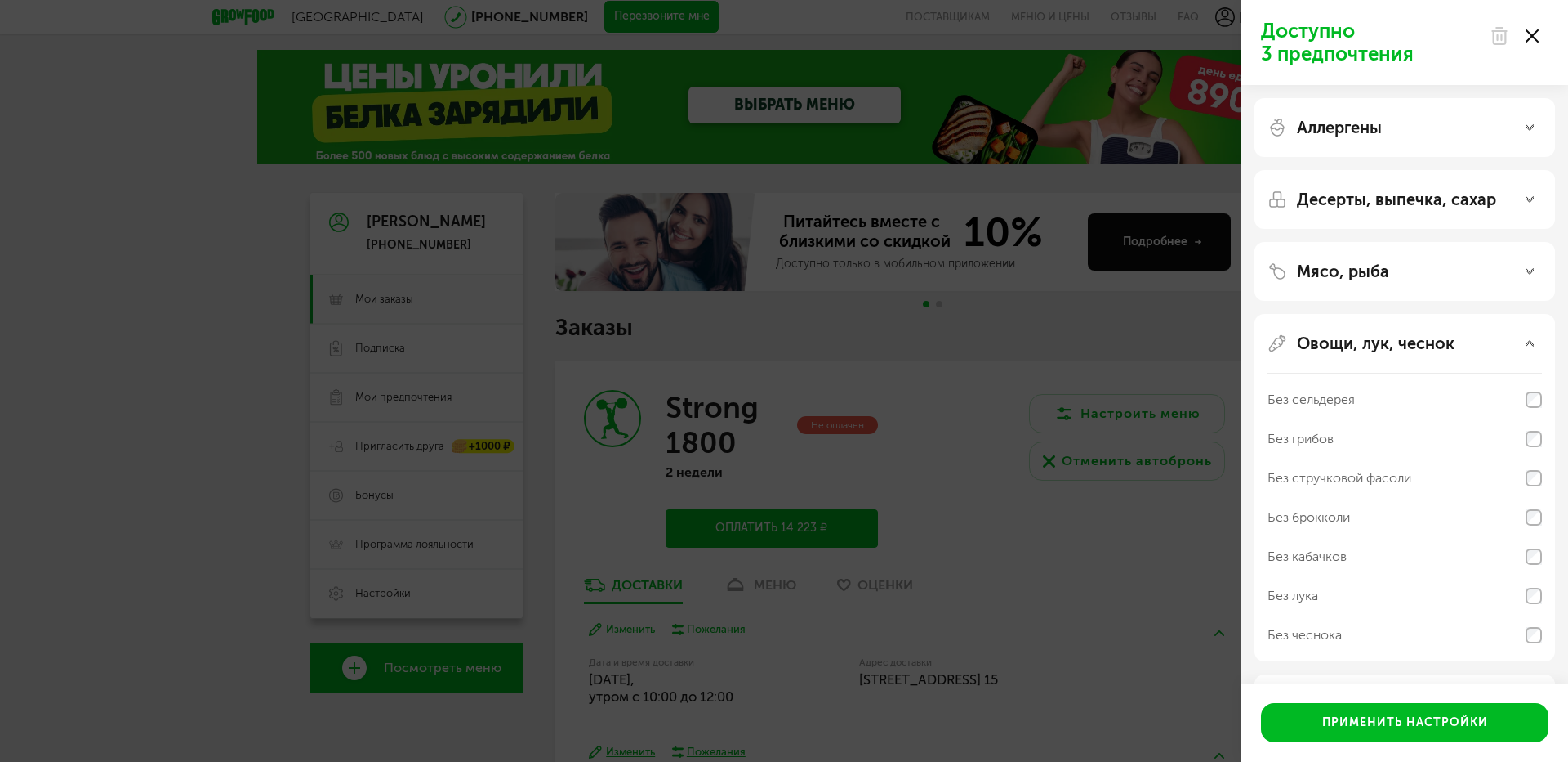
click at [1358, 200] on p "Десерты, выпечка, сахар" at bounding box center [1396, 199] width 199 height 19
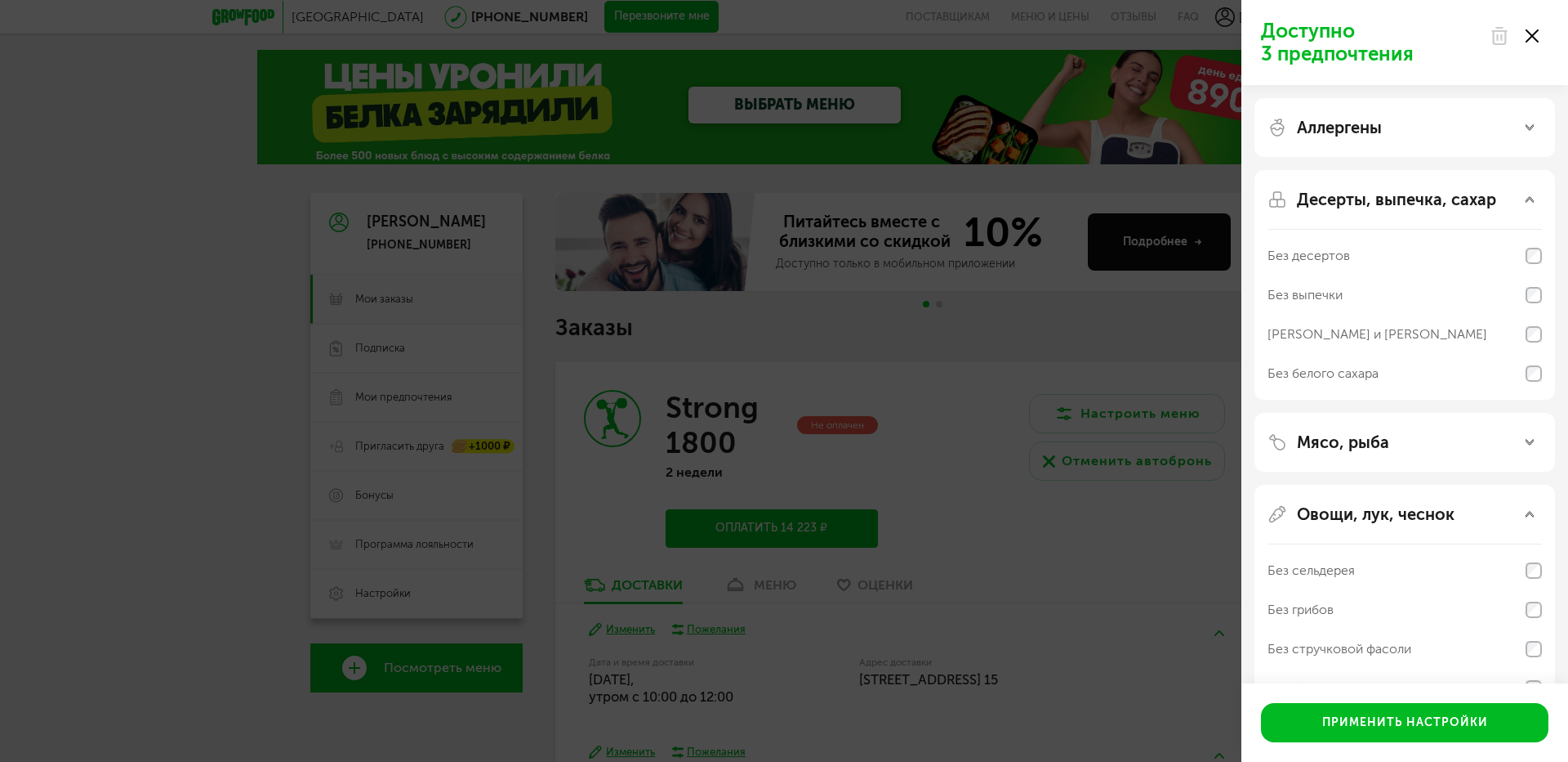
click at [1051, 509] on div "Доступно 3 предпочтения Аллергены Десерты, выпечка, сахар Без десертов Без выпе…" at bounding box center [784, 381] width 1568 height 762
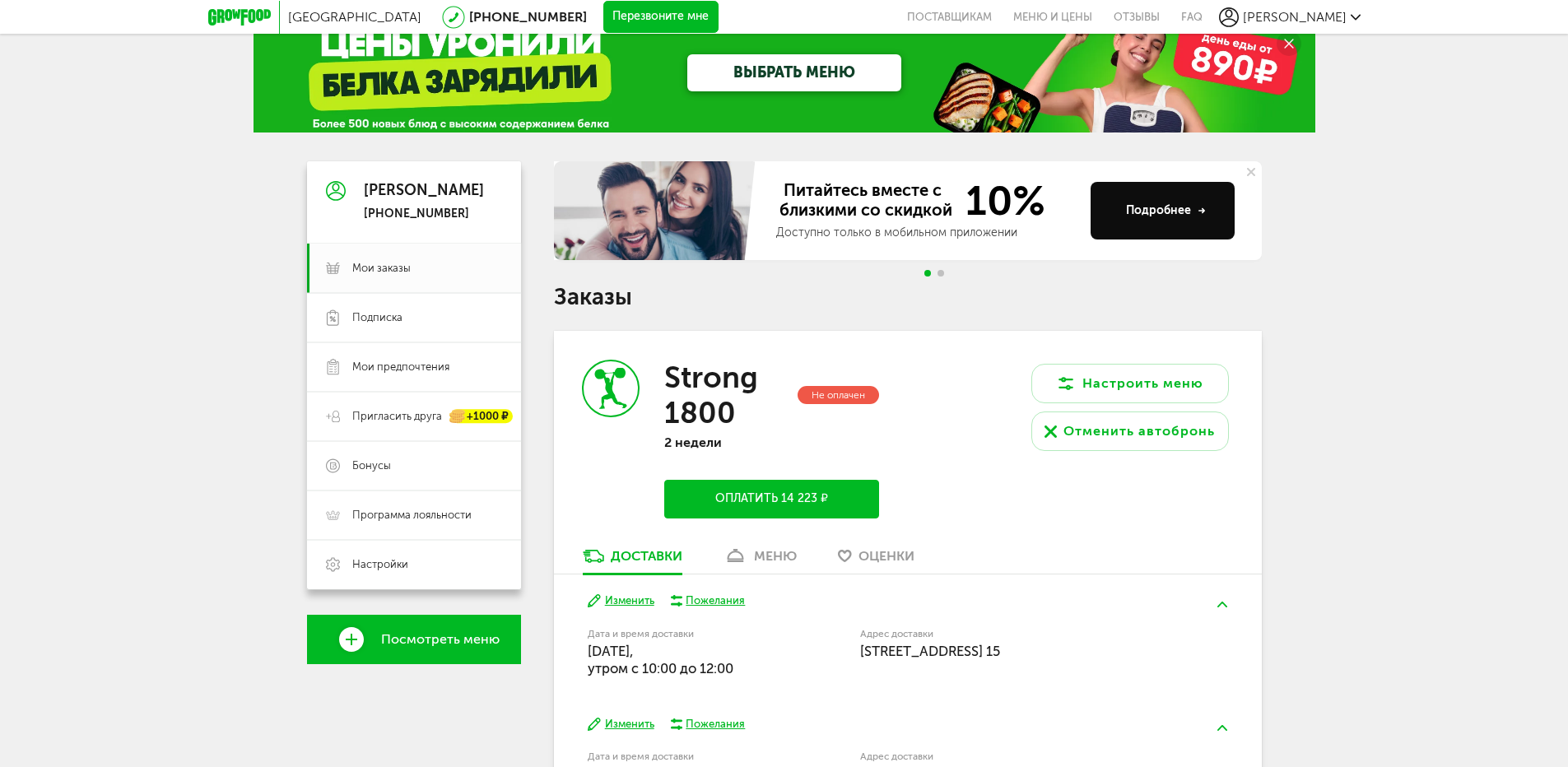
scroll to position [82, 0]
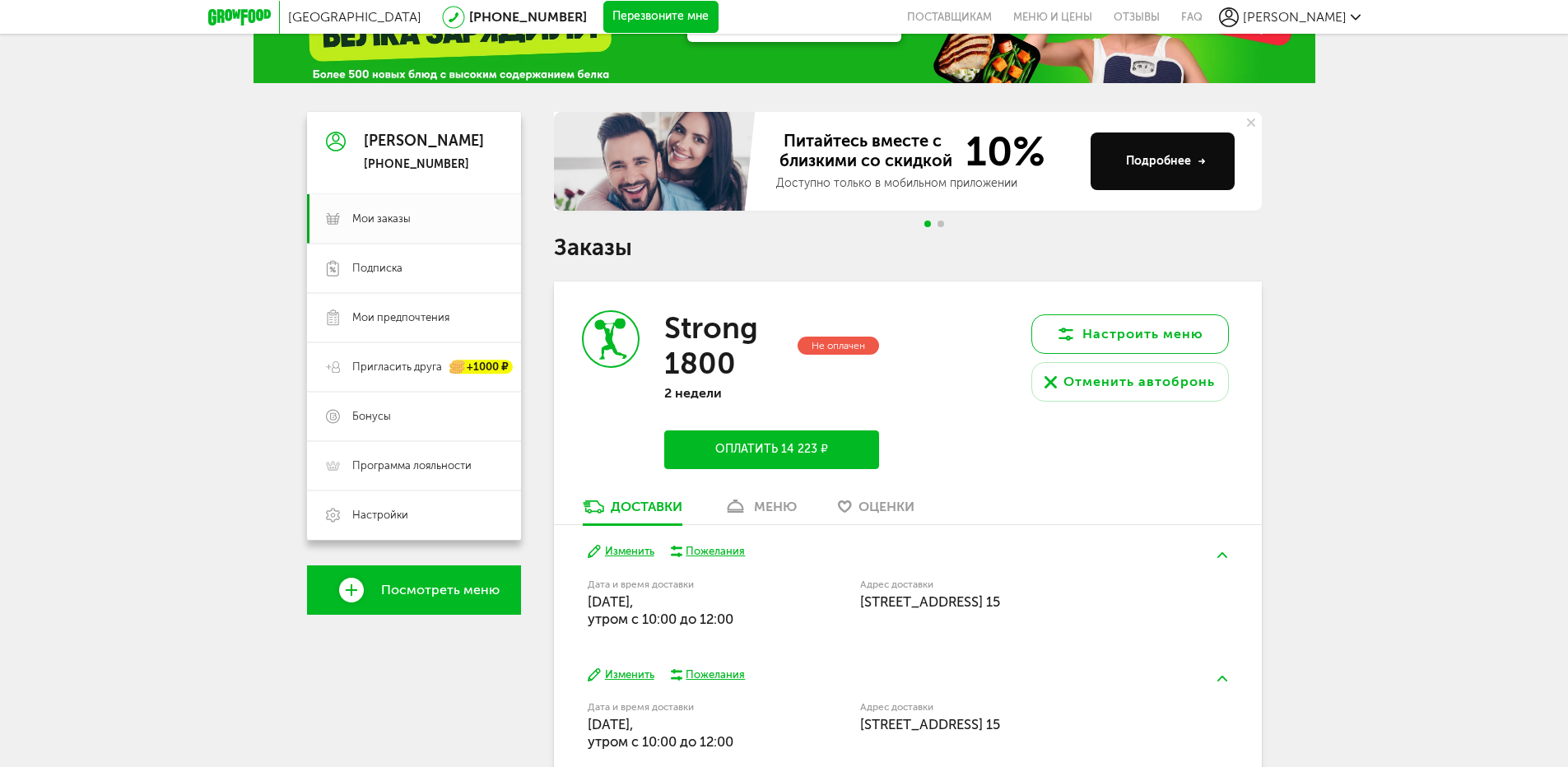
click at [1147, 332] on button "Настроить меню" at bounding box center [1130, 334] width 198 height 40
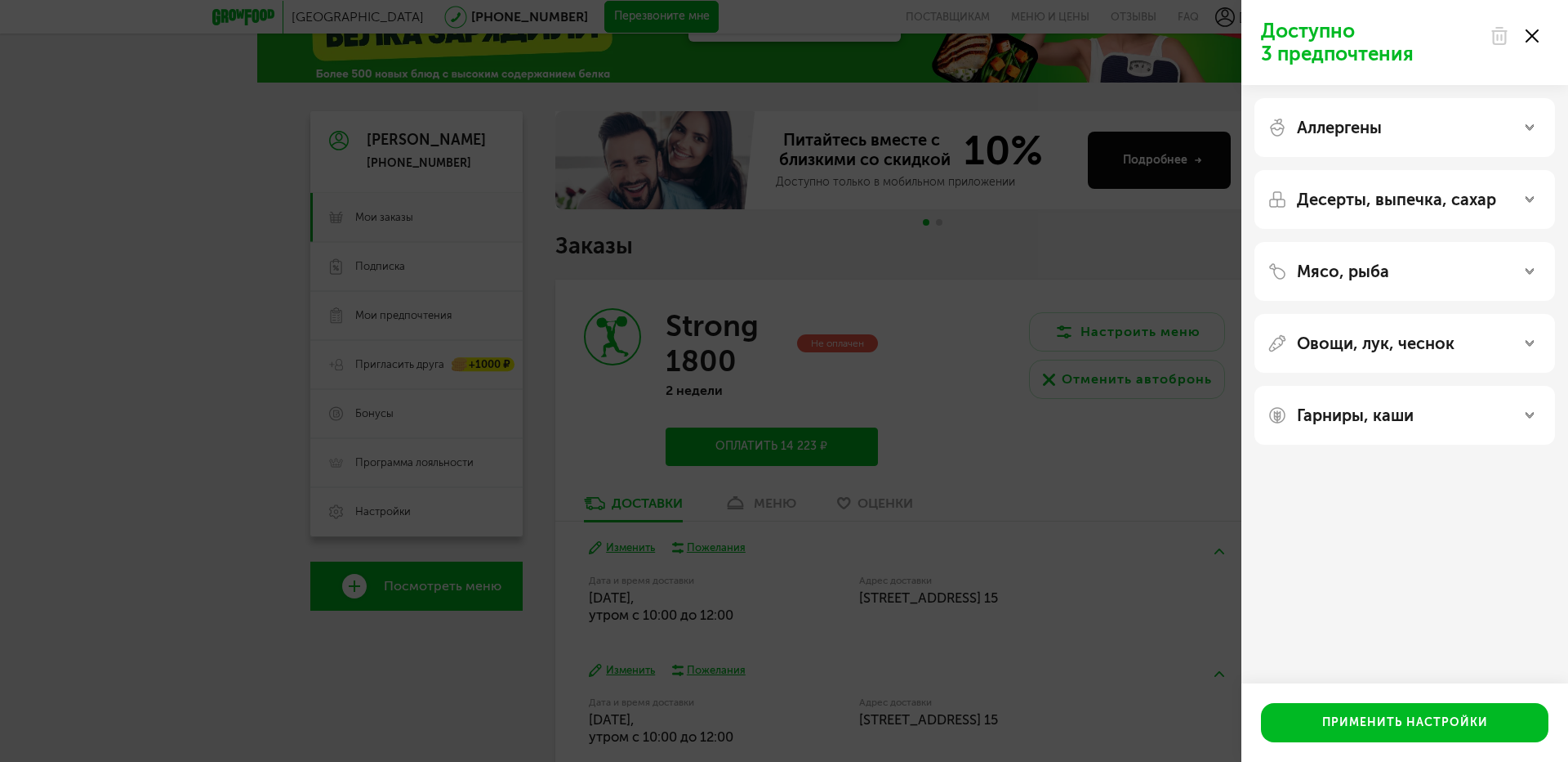
click at [1389, 339] on p "Овощи, лук, чеснок" at bounding box center [1376, 342] width 158 height 19
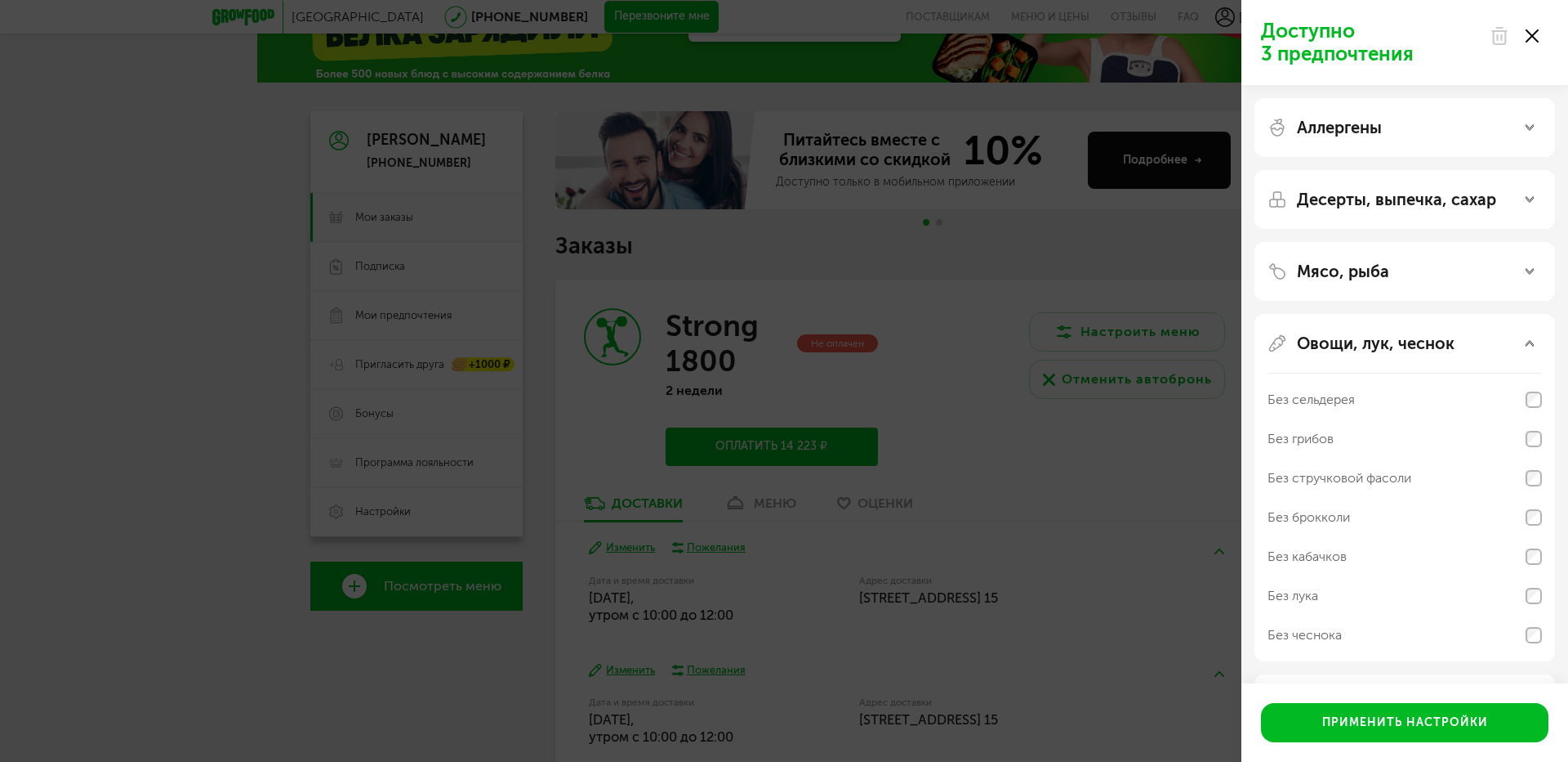
click at [1389, 339] on p "Овощи, лук, чеснок" at bounding box center [1376, 342] width 158 height 19
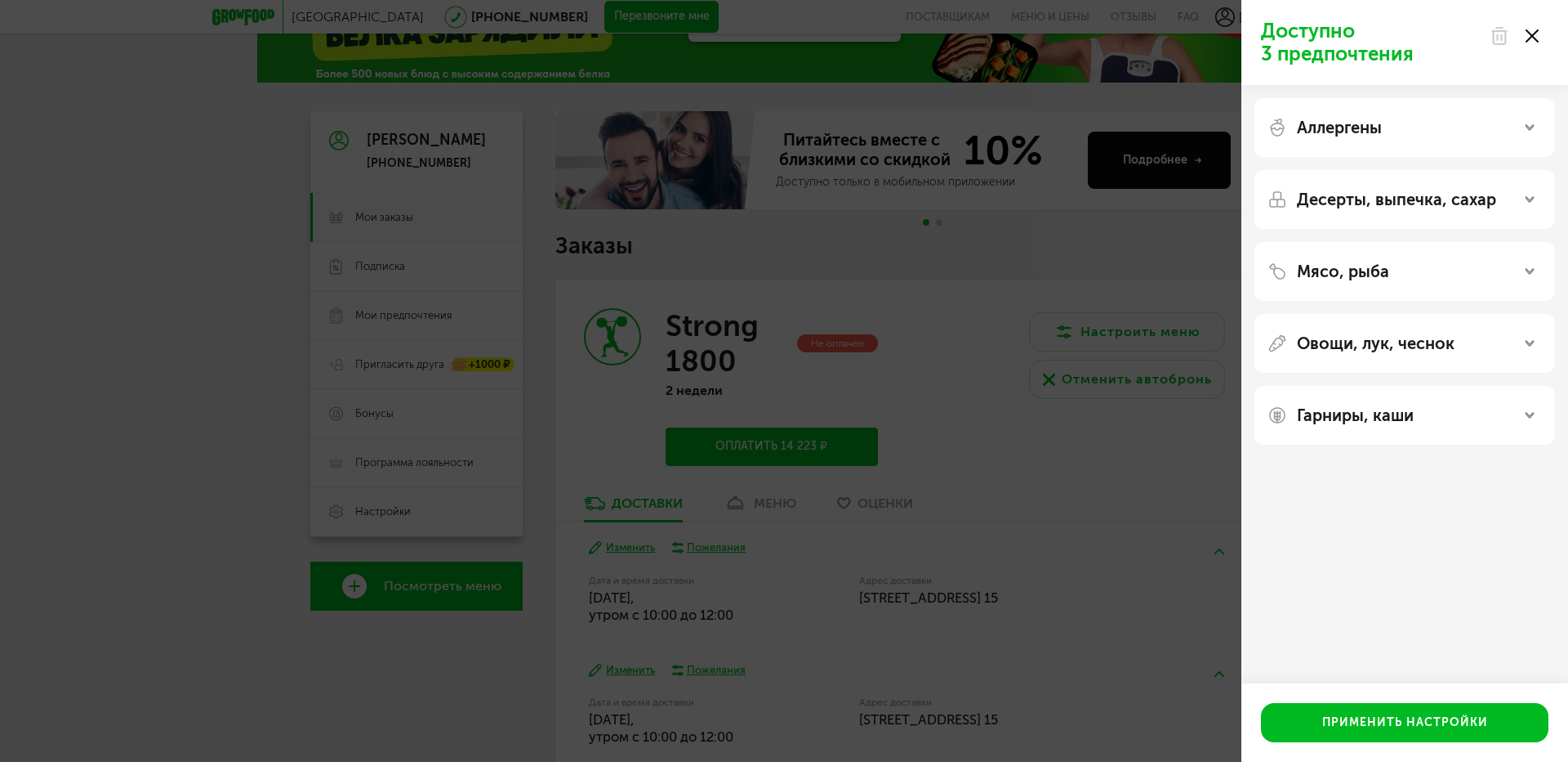
click at [1384, 422] on p "Гарниры, каши" at bounding box center [1355, 415] width 117 height 19
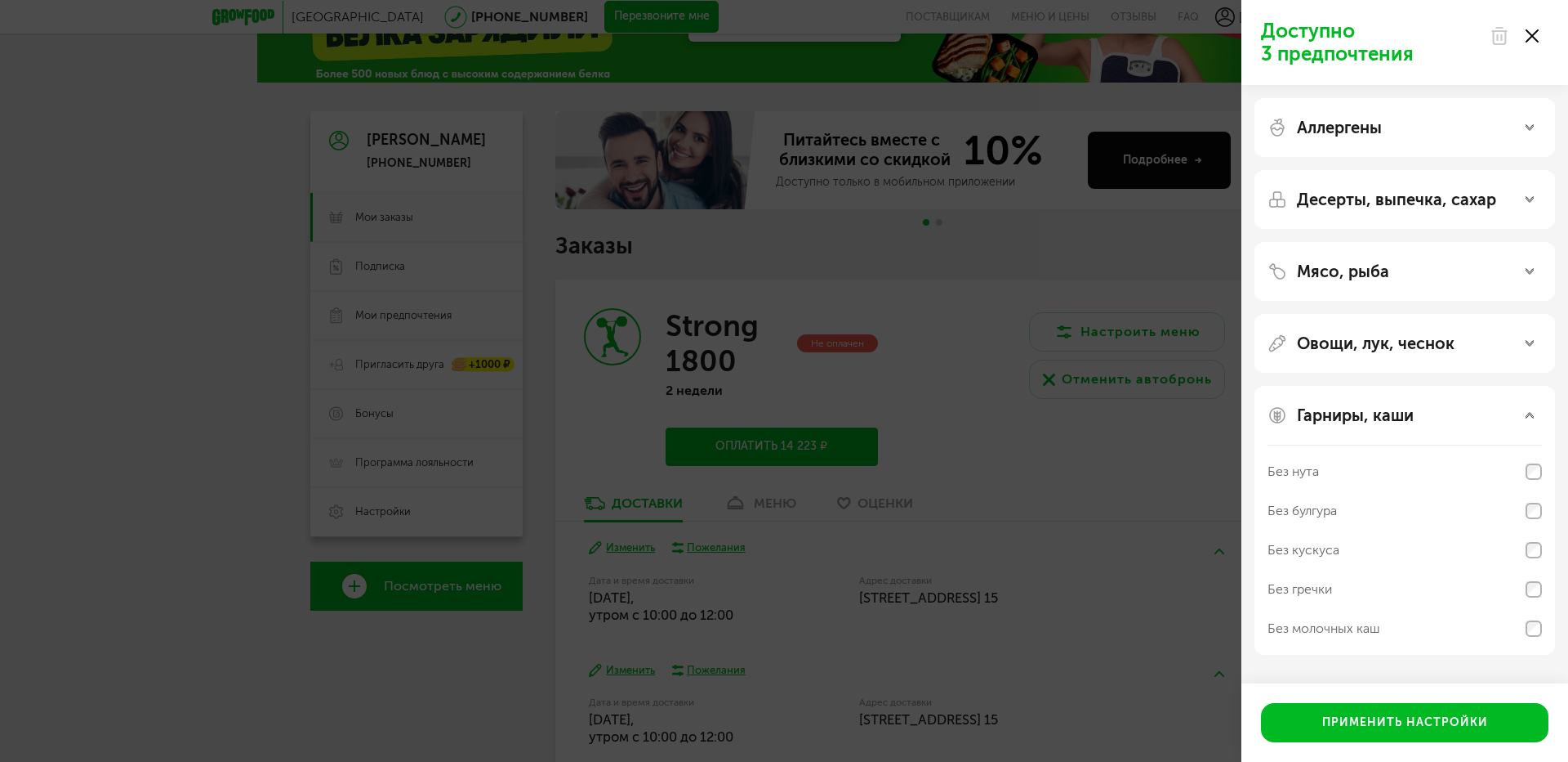
click at [1383, 420] on p "Гарниры, каши" at bounding box center [1355, 415] width 117 height 19
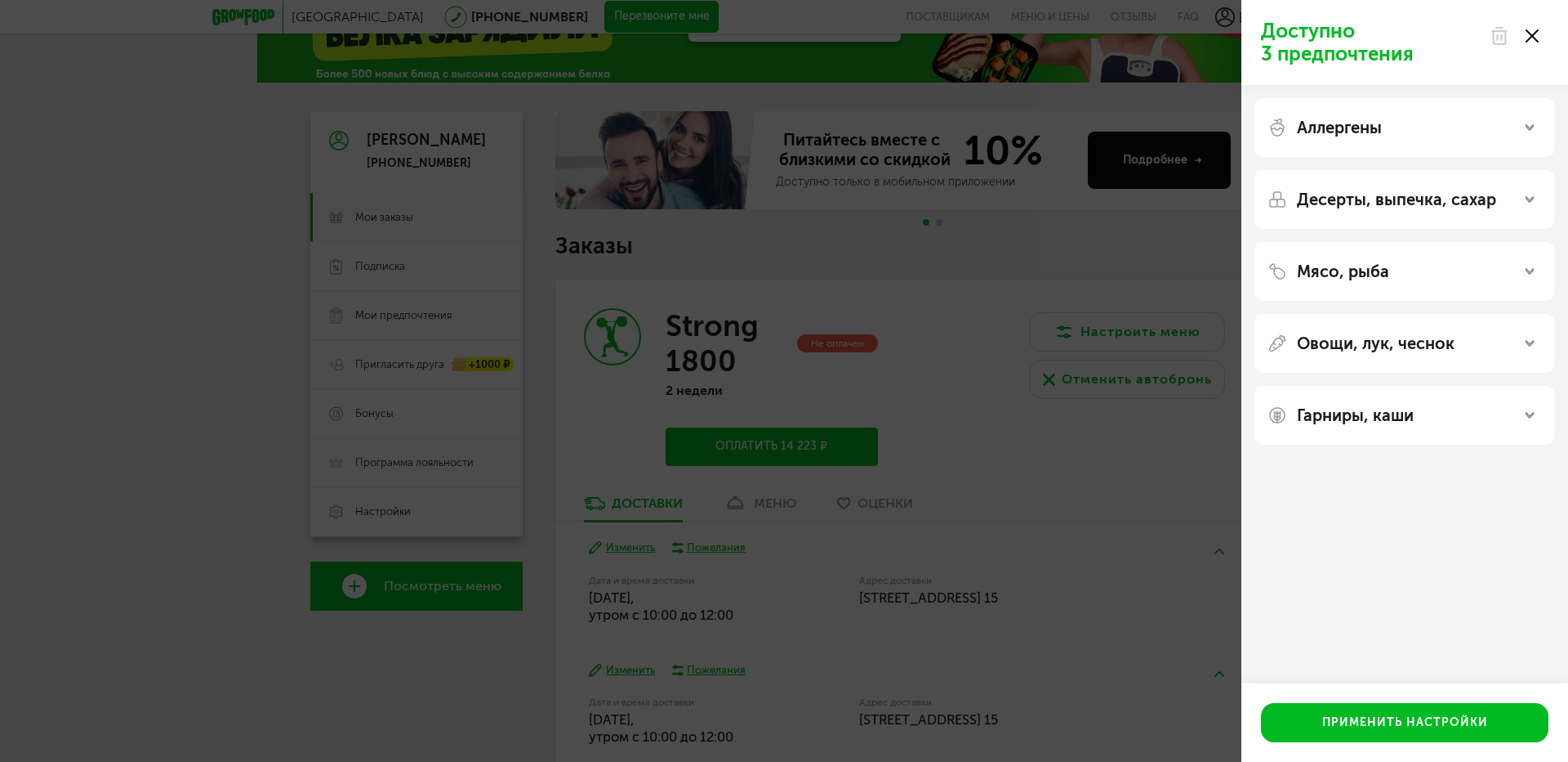
click at [1391, 275] on div "Мясо, рыба" at bounding box center [1405, 271] width 274 height 19
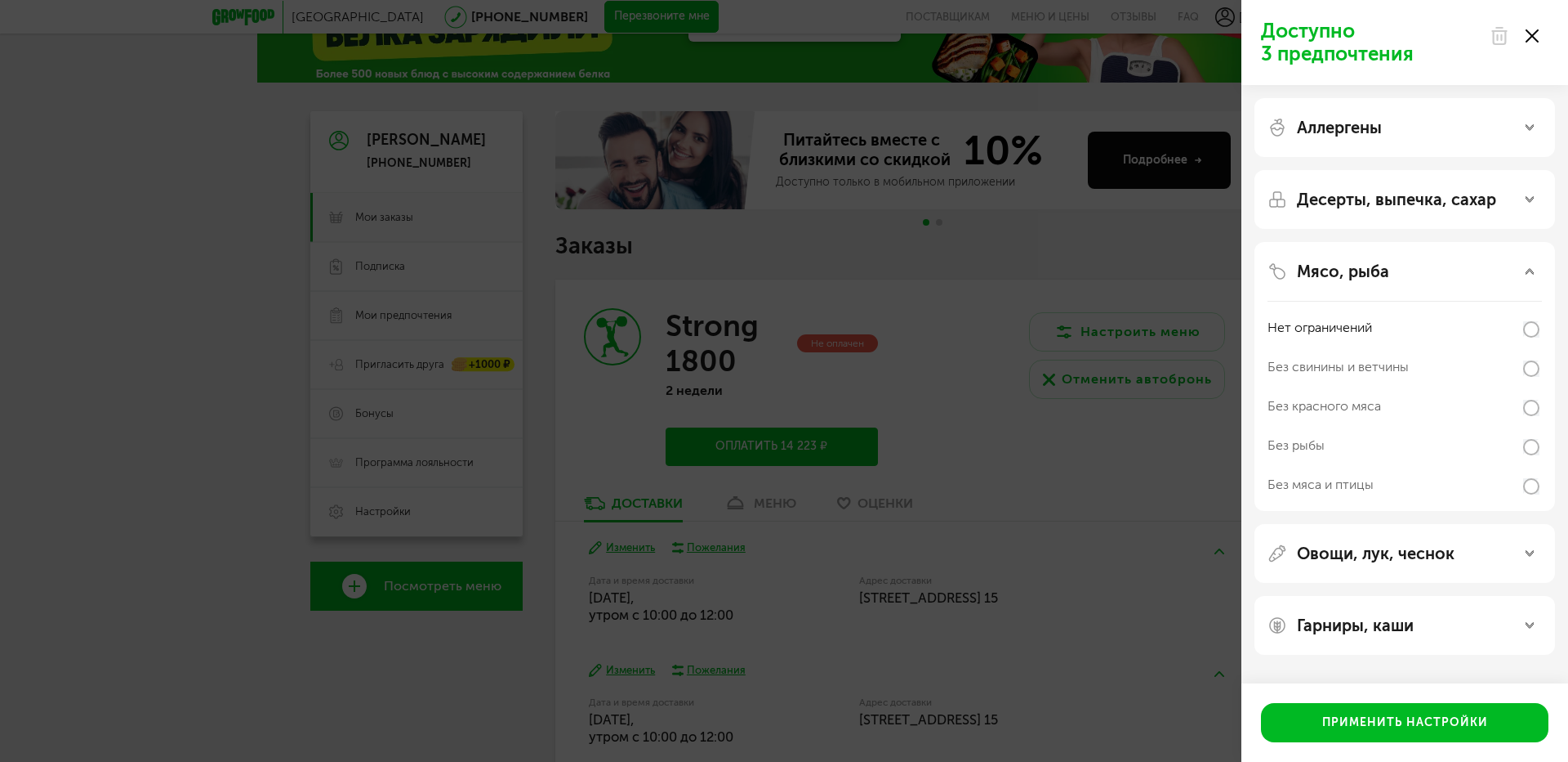
click at [1077, 315] on div "Доступно 3 предпочтения Аллергены Десерты, выпечка, сахар Мясо, рыба Нет ограни…" at bounding box center [784, 381] width 1568 height 762
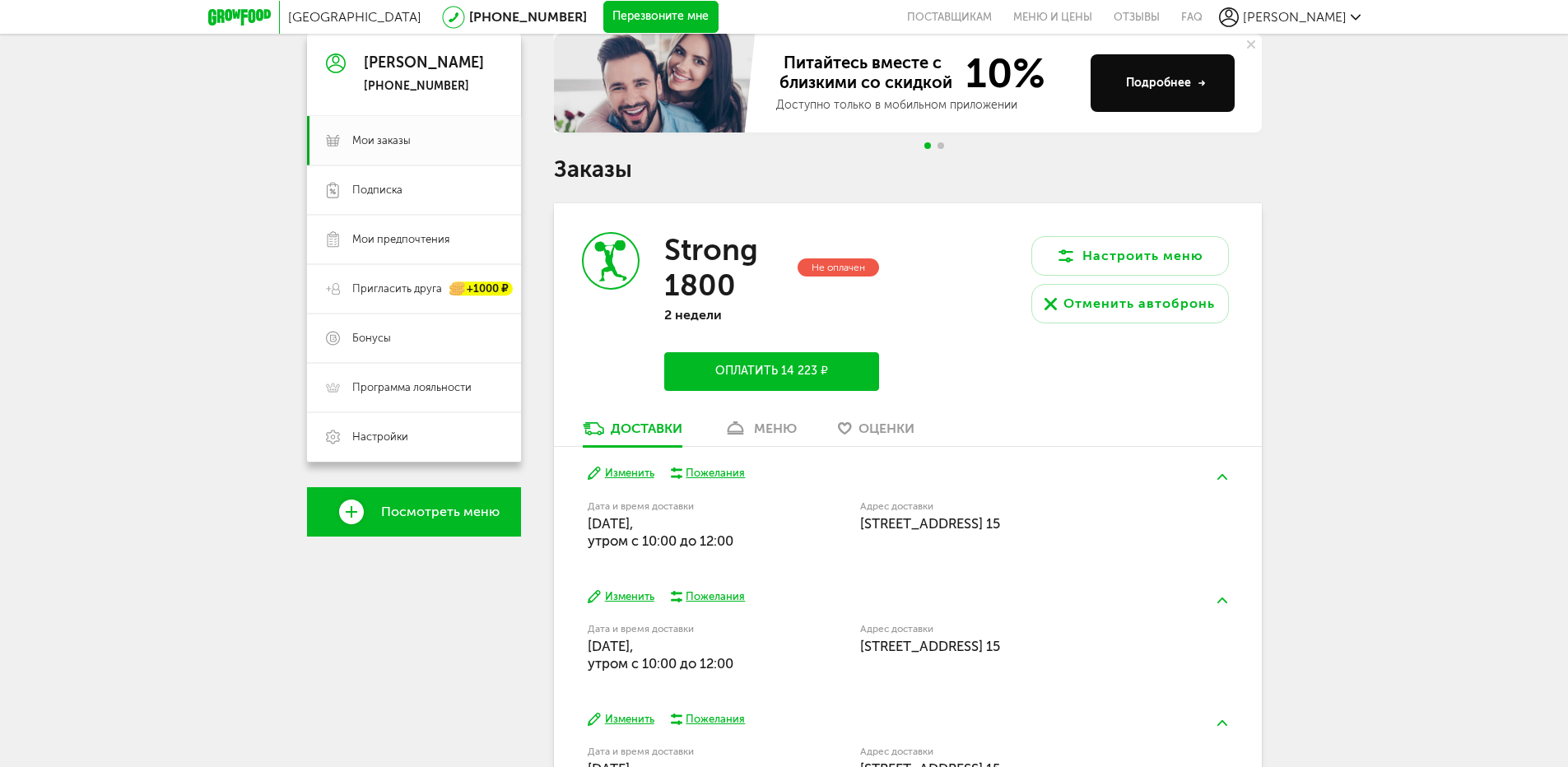
scroll to position [164, 0]
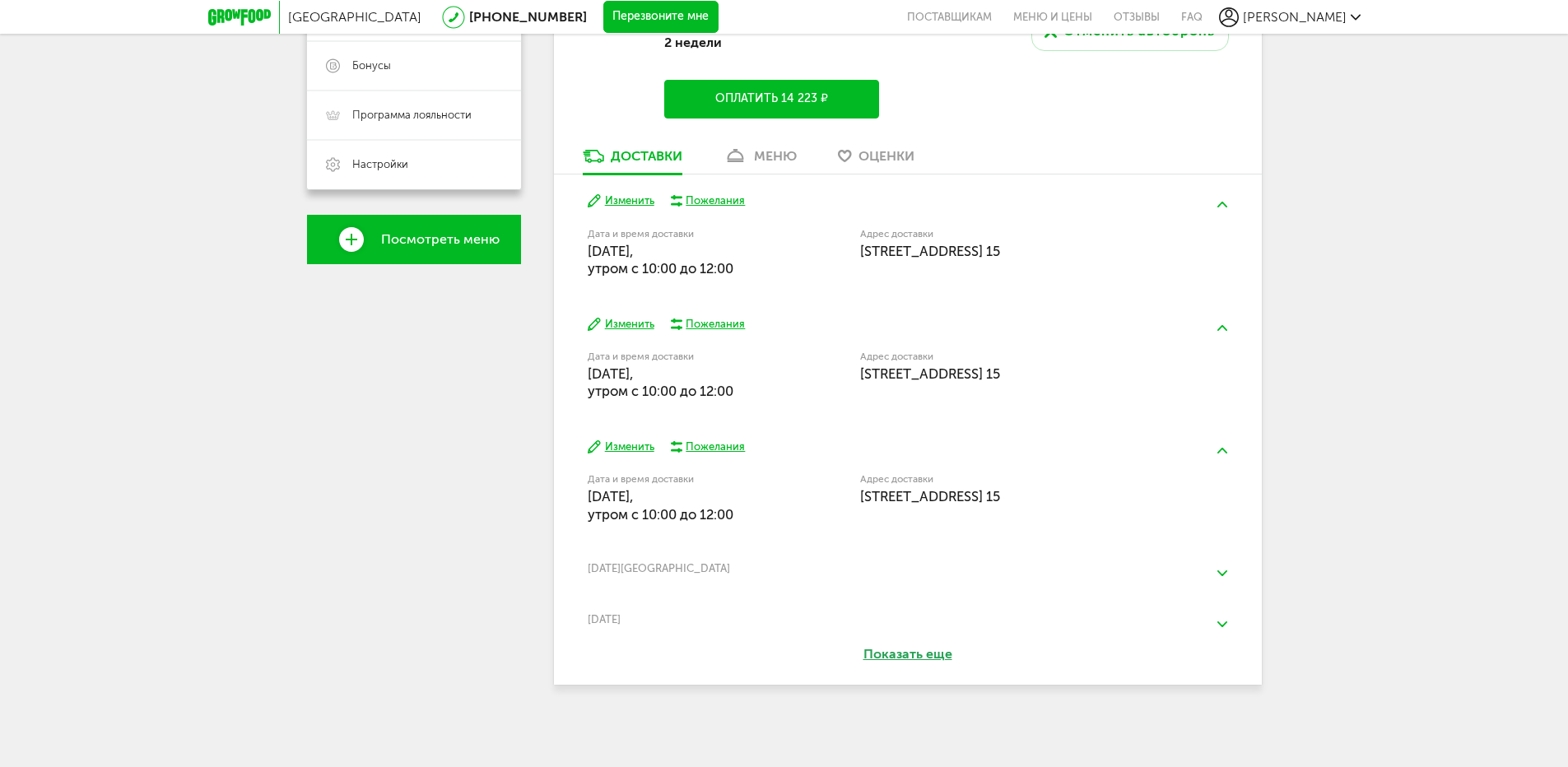
scroll to position [434, 0]
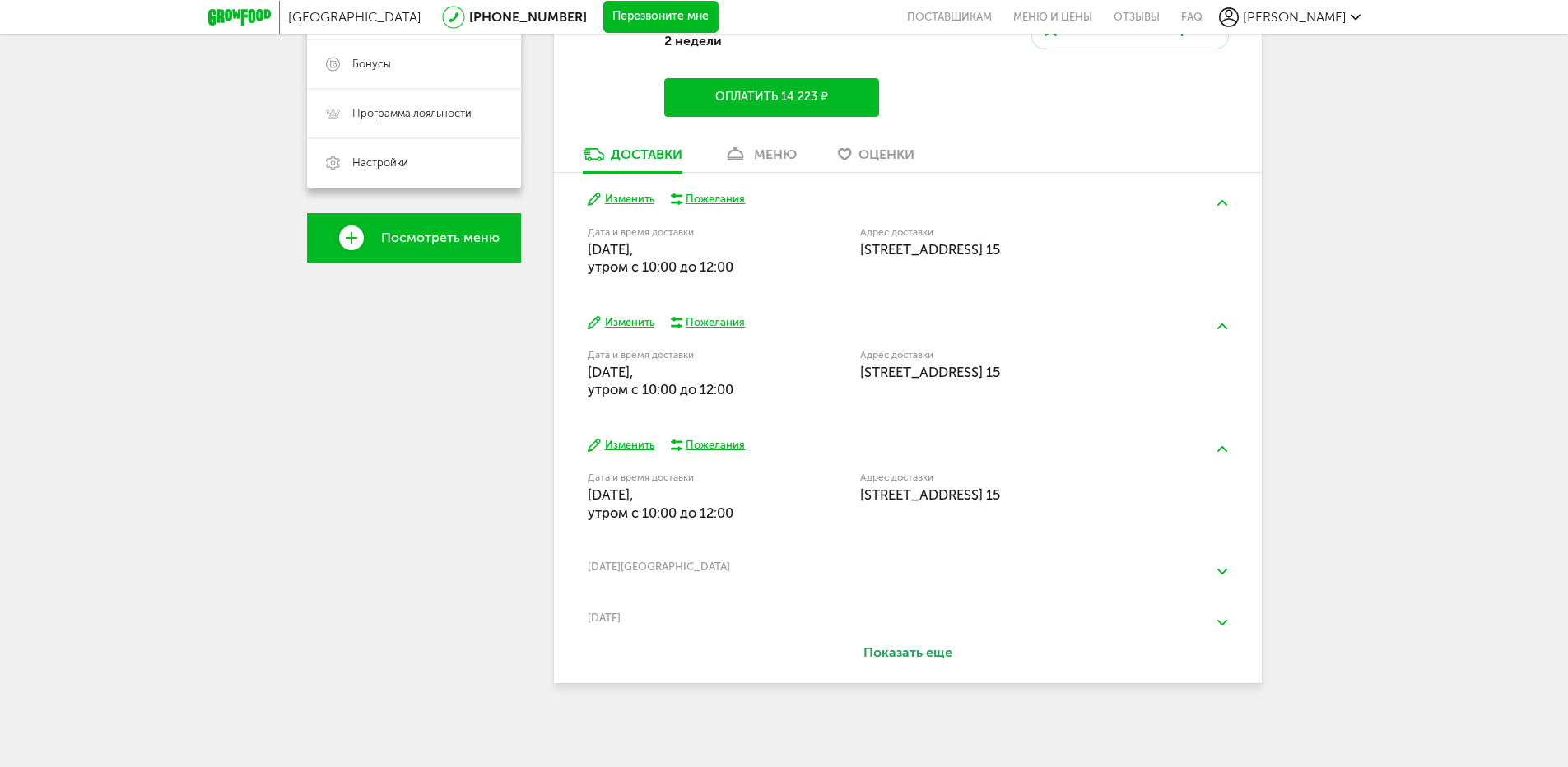
click at [876, 584] on div "05 сентября, пятница Дата и время доставки 05 сентября, пятница, утром c 10:00 …" at bounding box center [908, 566] width 708 height 51
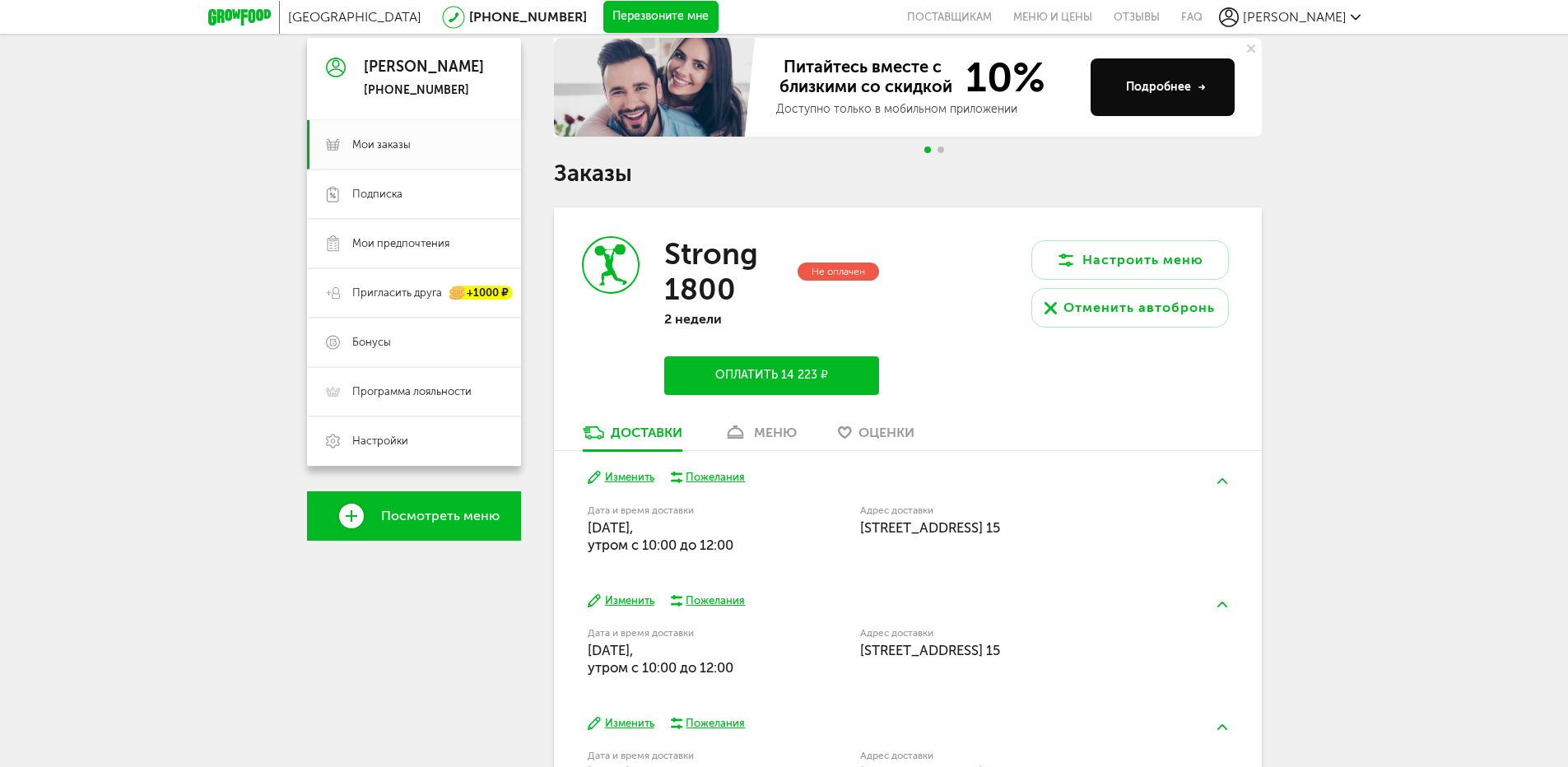
scroll to position [0, 0]
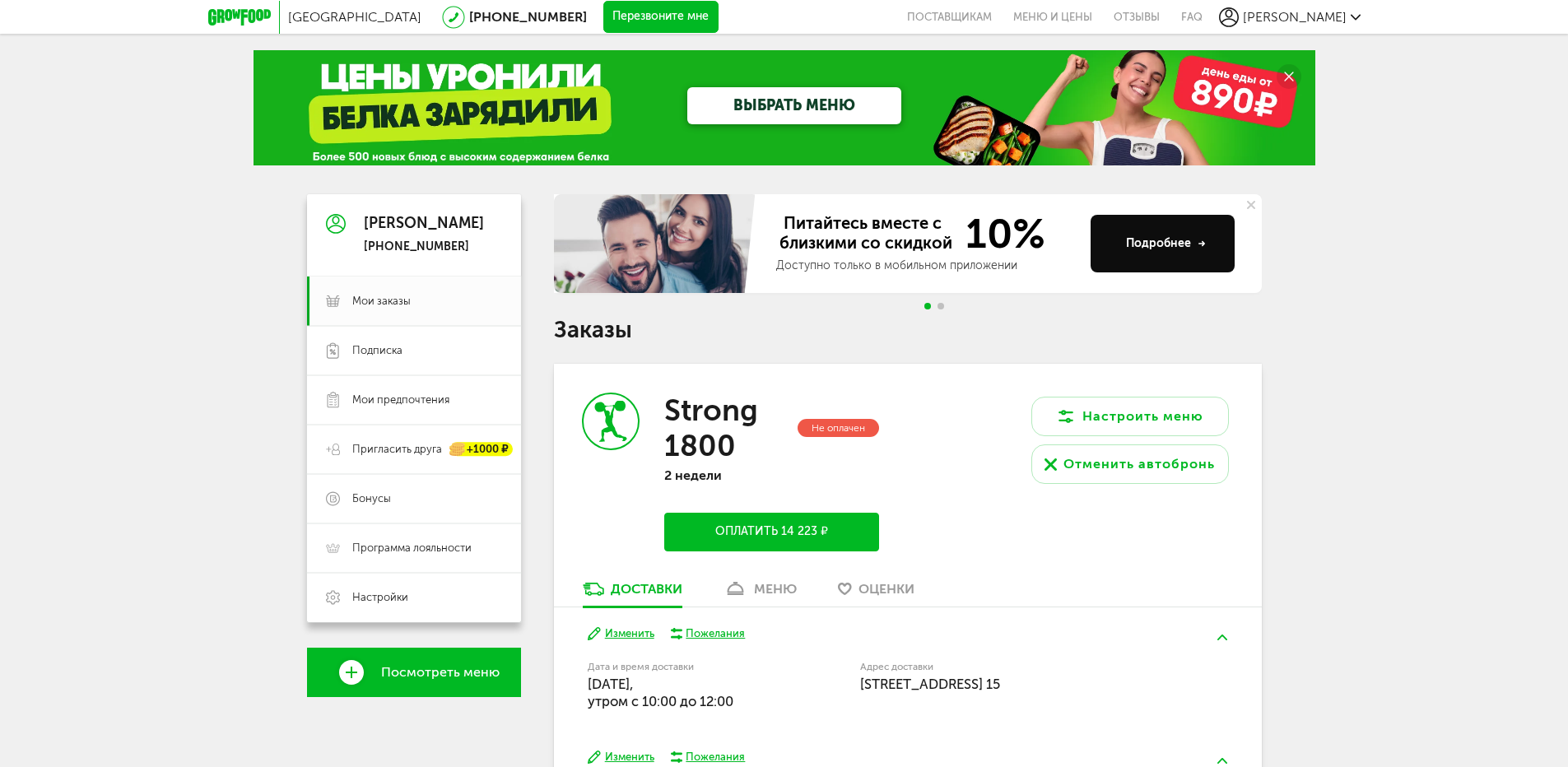
click at [766, 123] on link "ВЫБРАТЬ МЕНЮ" at bounding box center [793, 105] width 214 height 37
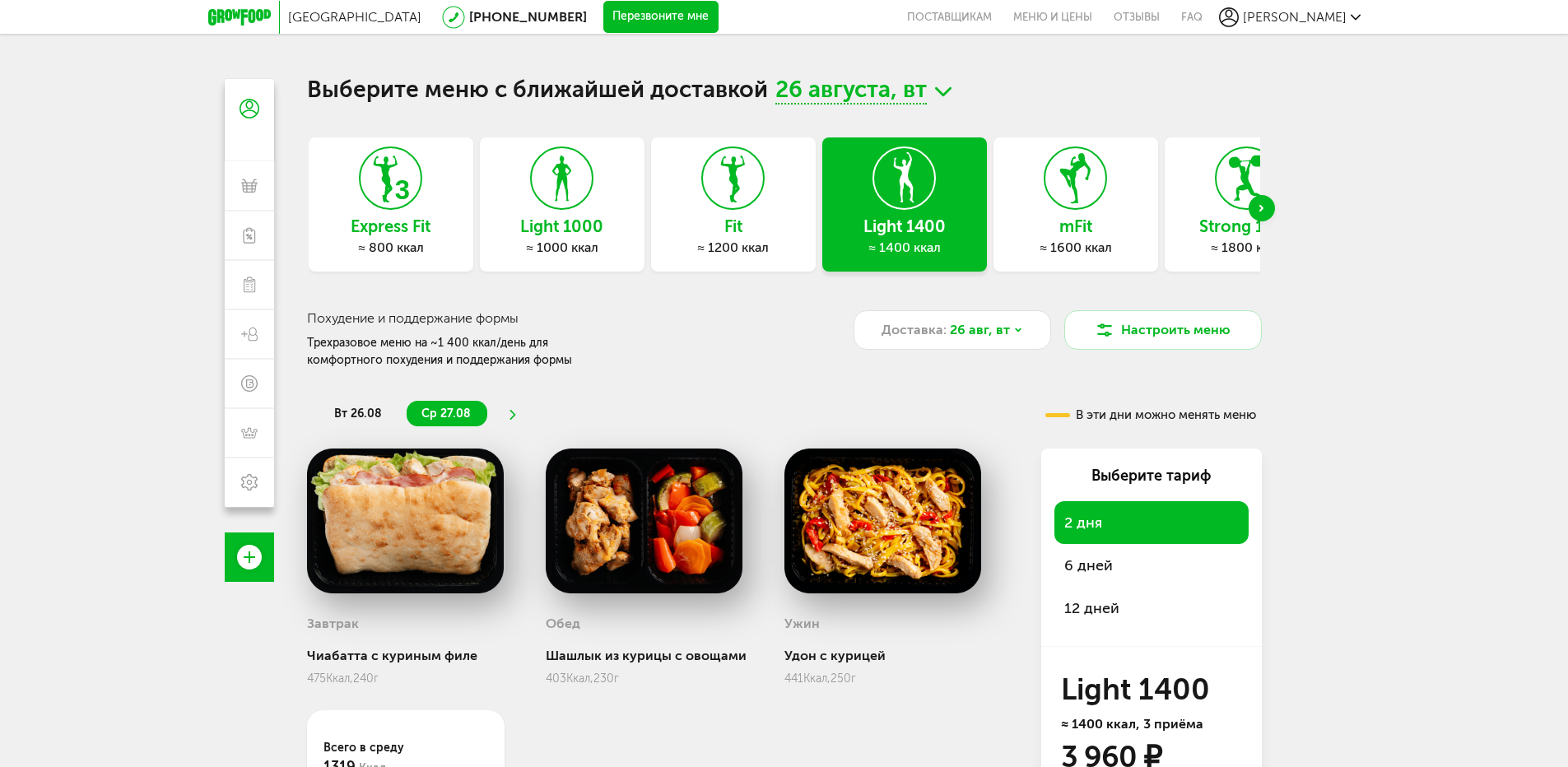
click at [1188, 216] on div "Strong 1800 ≈ 1800 ккал" at bounding box center [1247, 204] width 165 height 134
click at [1203, 199] on div "Strong 1800 ≈ 1800 ккал" at bounding box center [1247, 204] width 165 height 134
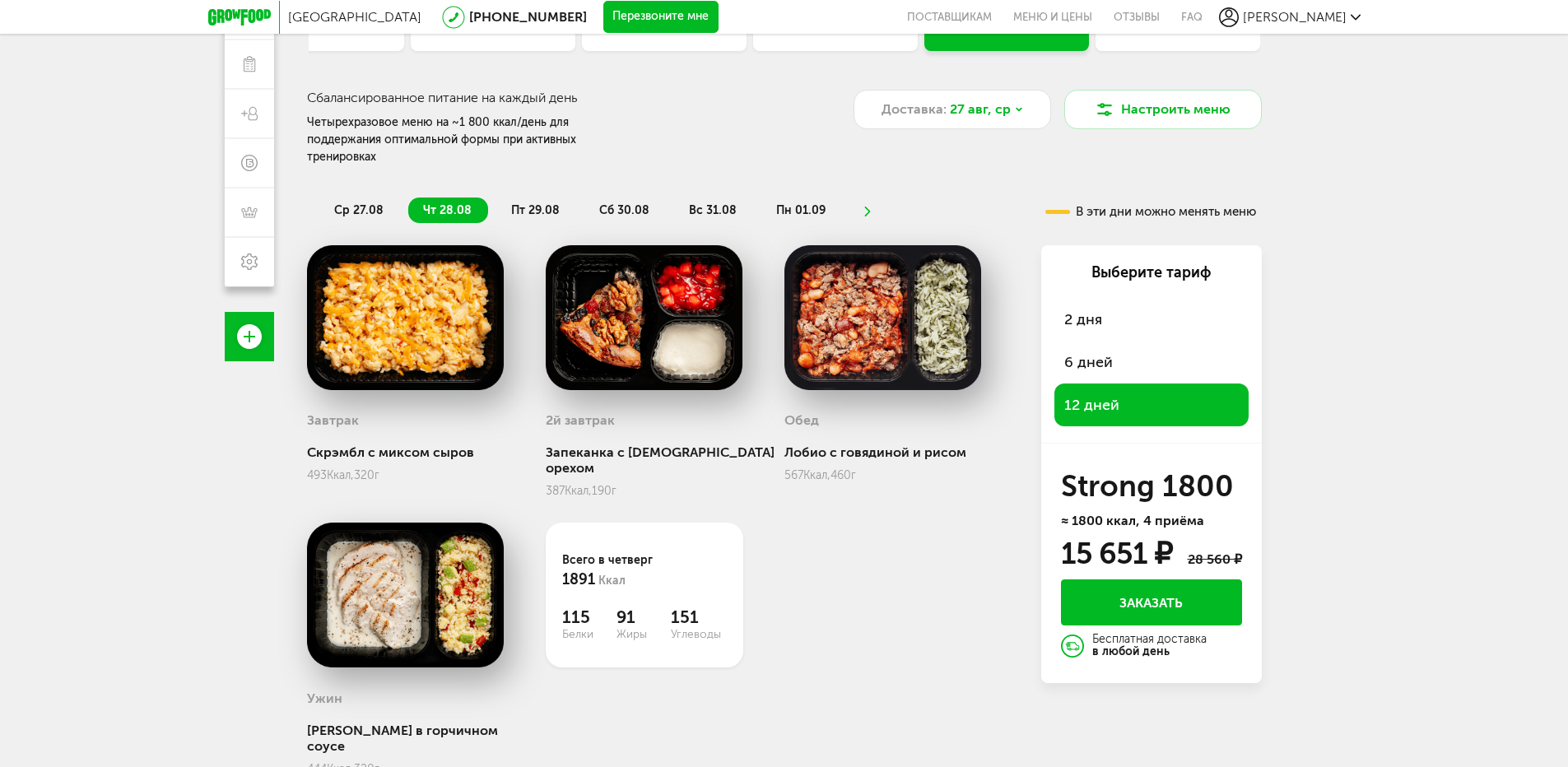
scroll to position [234, 0]
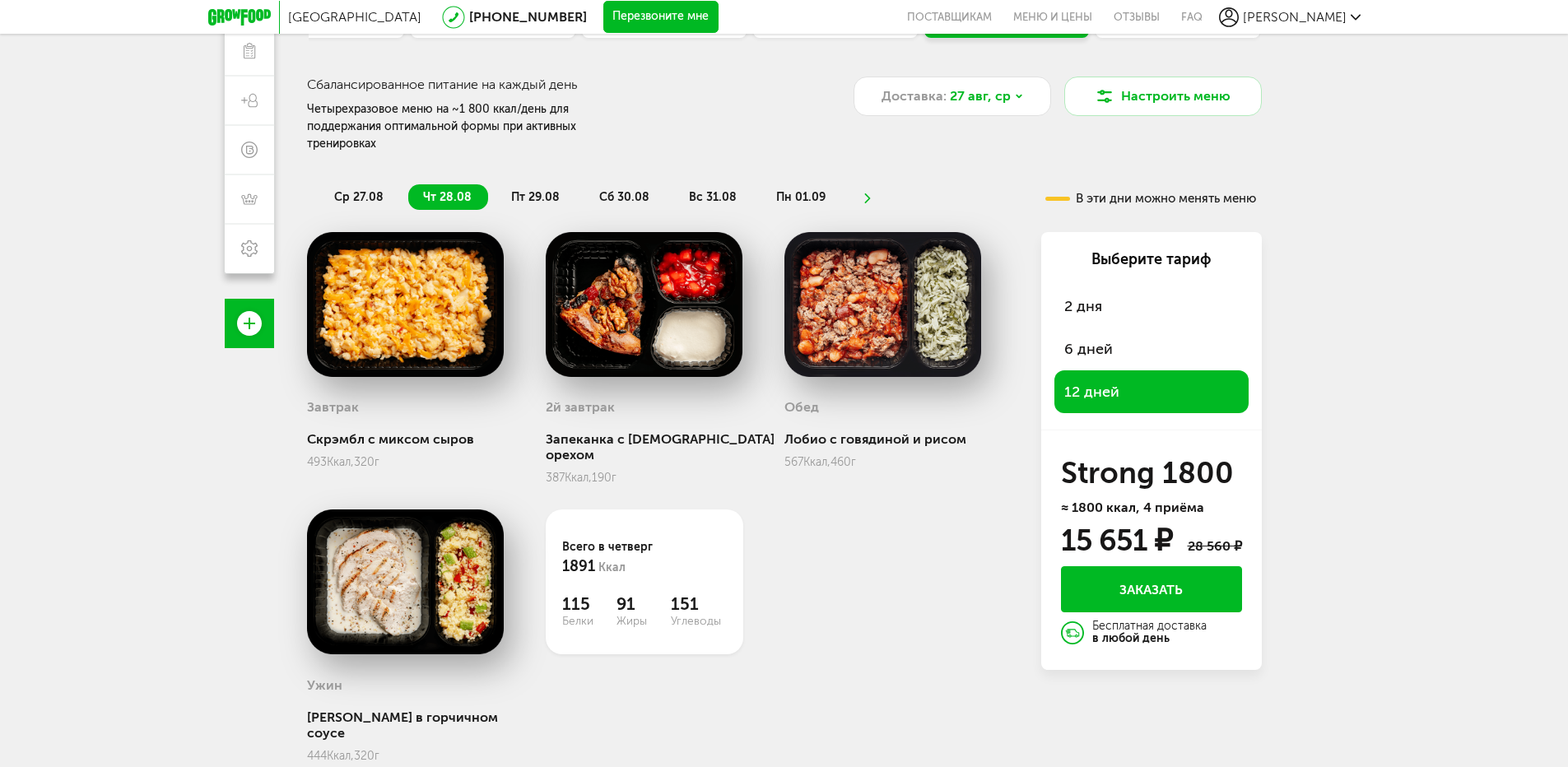
click at [861, 193] on icon at bounding box center [866, 198] width 11 height 10
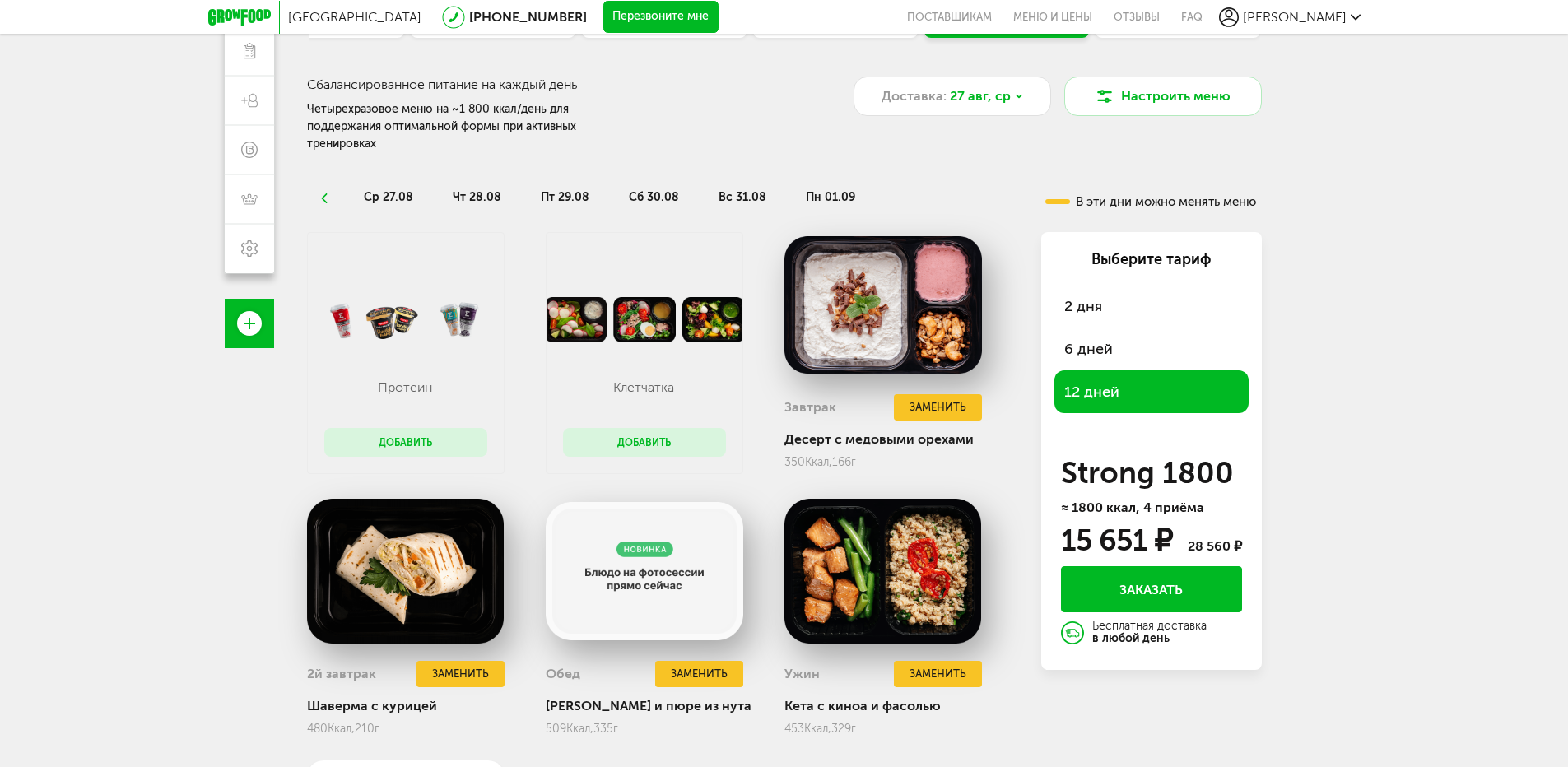
click at [326, 193] on use at bounding box center [324, 198] width 6 height 10
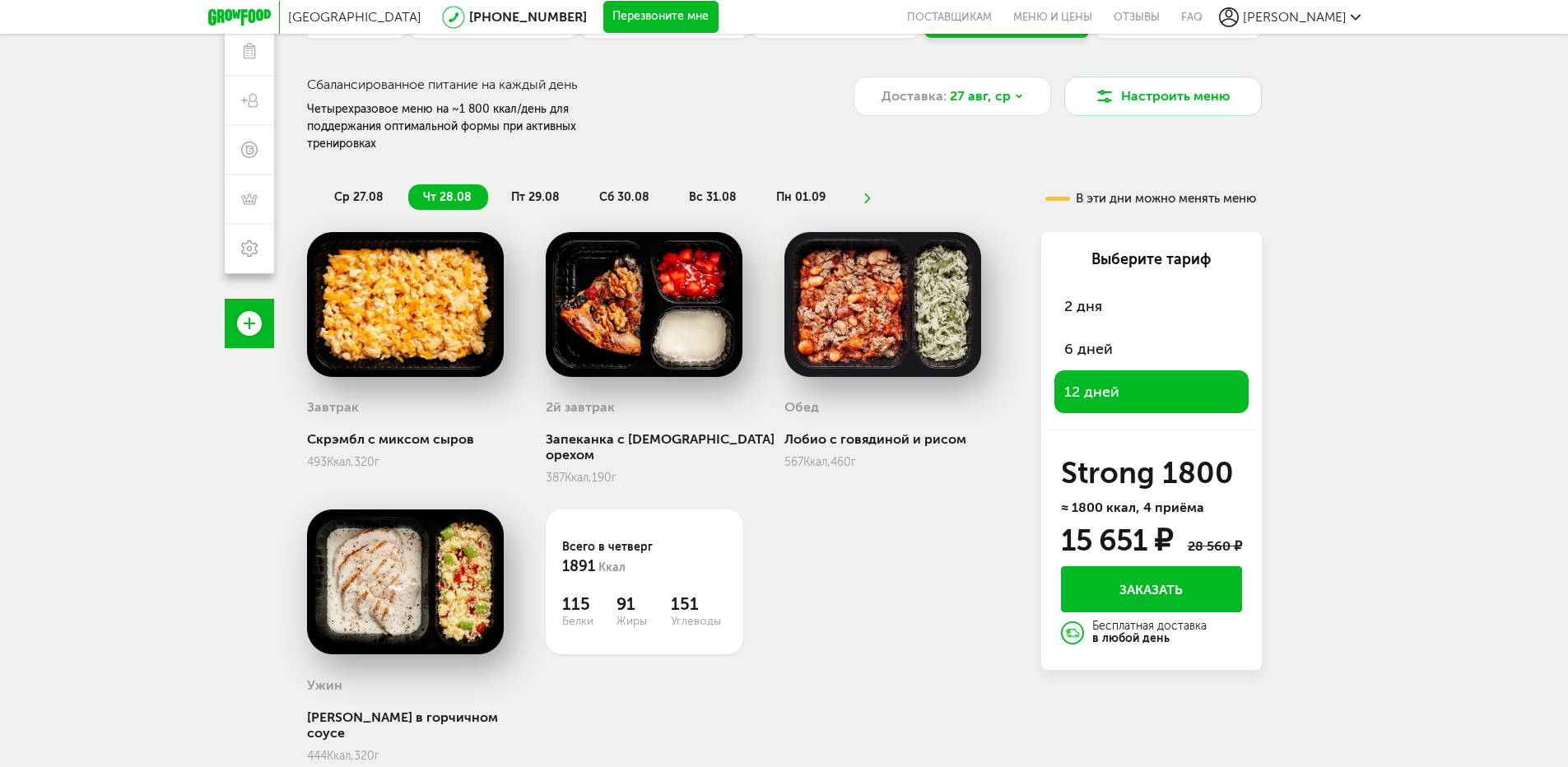
click at [861, 193] on icon at bounding box center [866, 198] width 11 height 10
